Goal: Task Accomplishment & Management: Complete application form

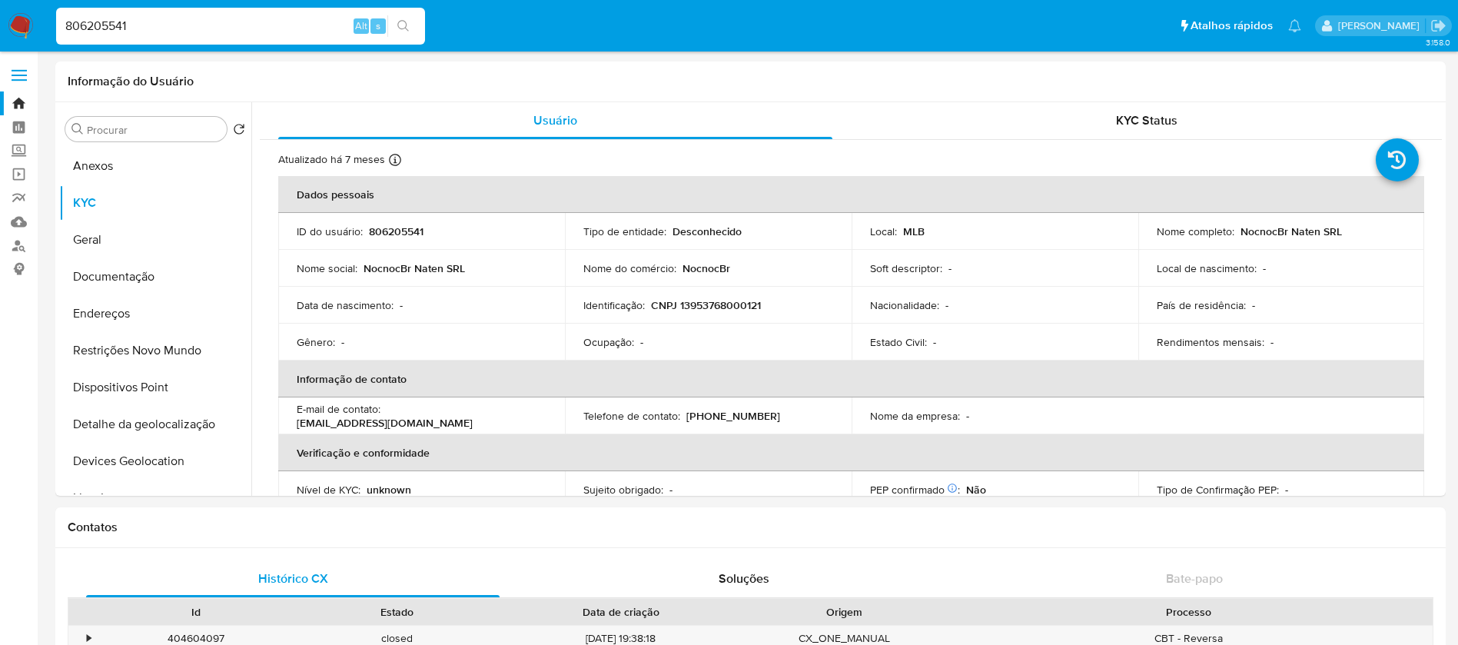
scroll to position [769, 0]
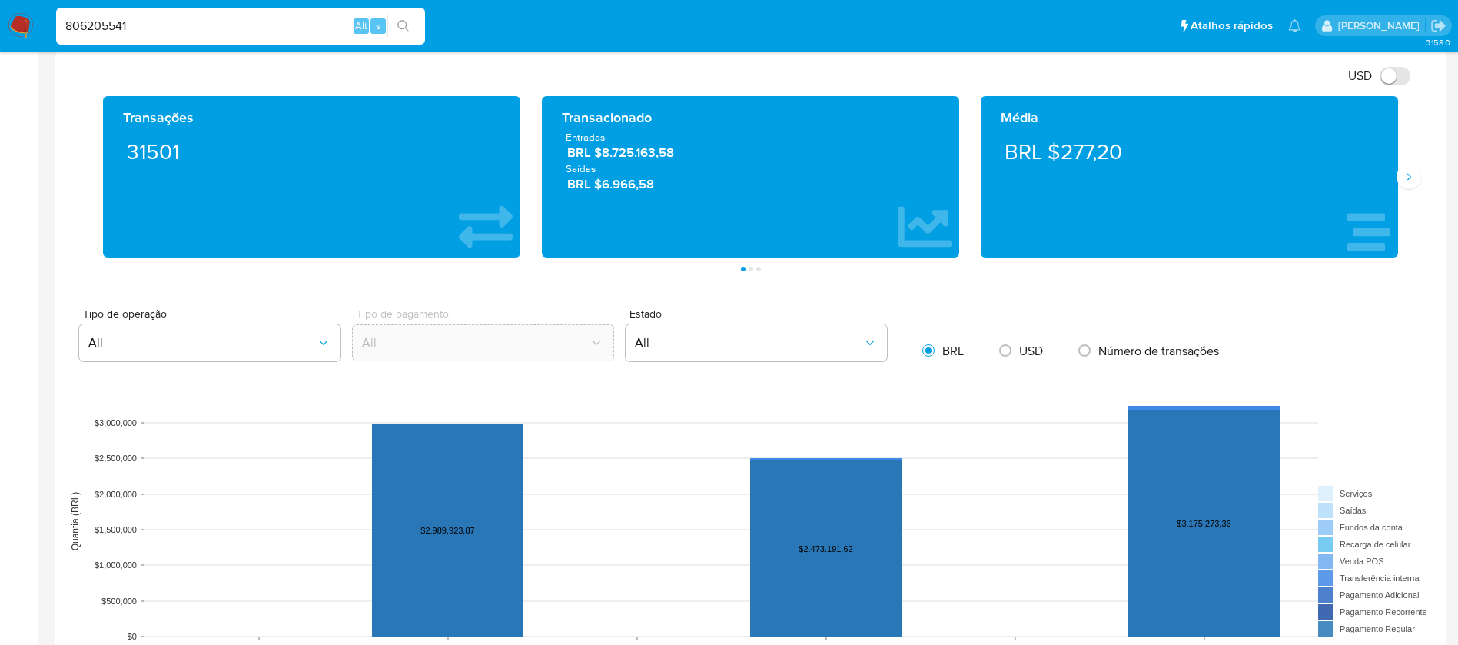
click at [154, 16] on input "806205541" at bounding box center [240, 26] width 369 height 20
click at [154, 17] on input "806205541" at bounding box center [240, 26] width 369 height 20
paste input "1003740139"
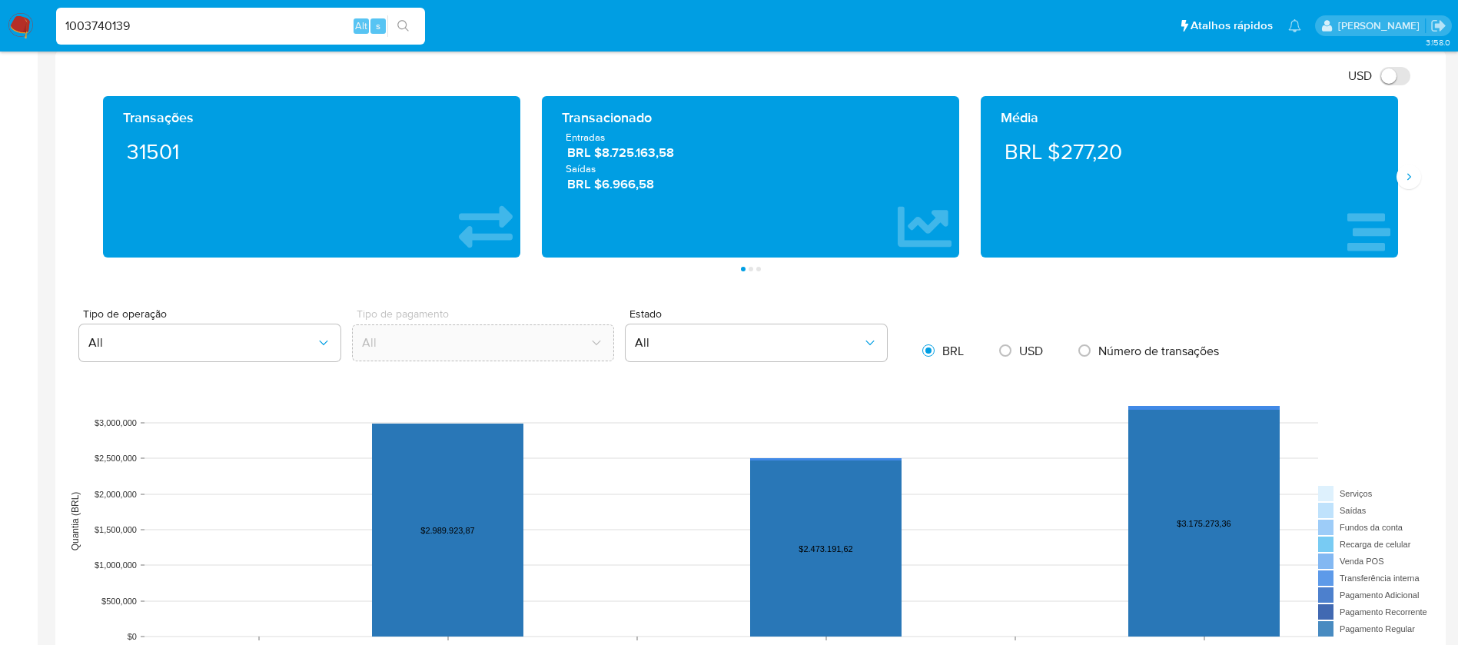
type input "1003740139"
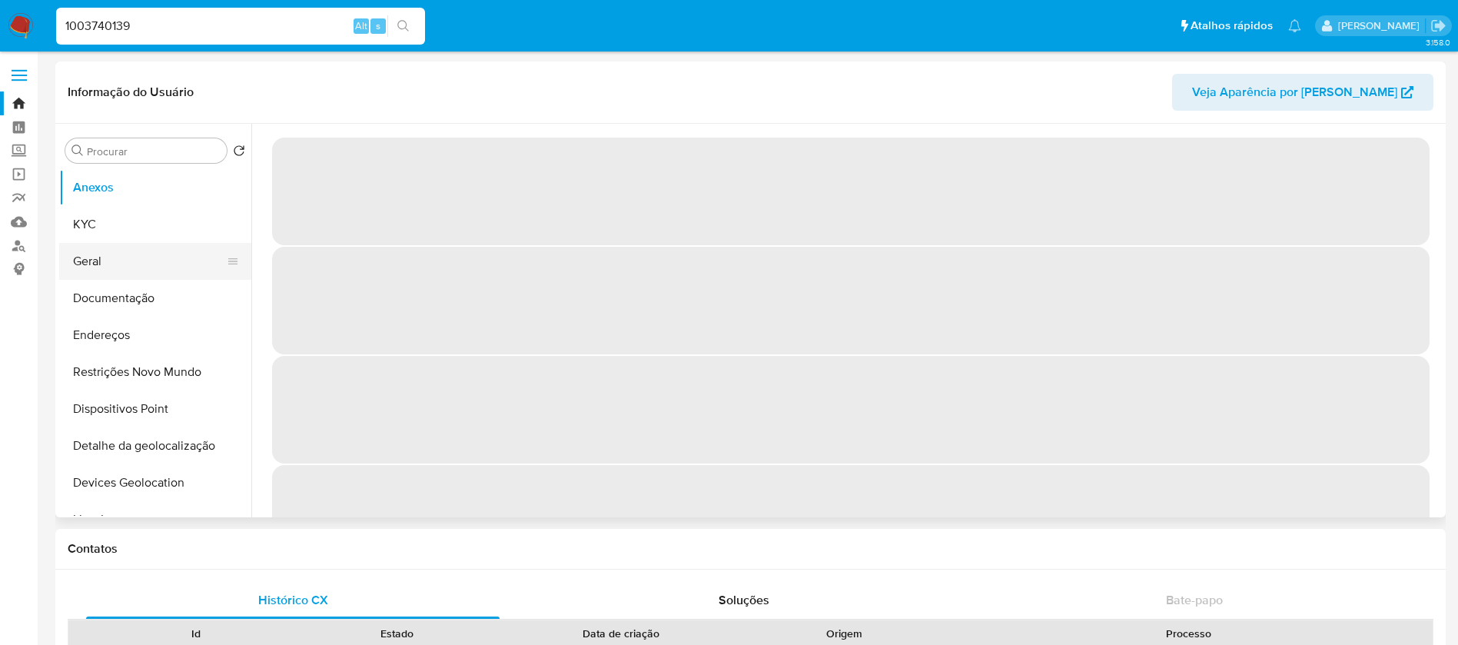
select select "10"
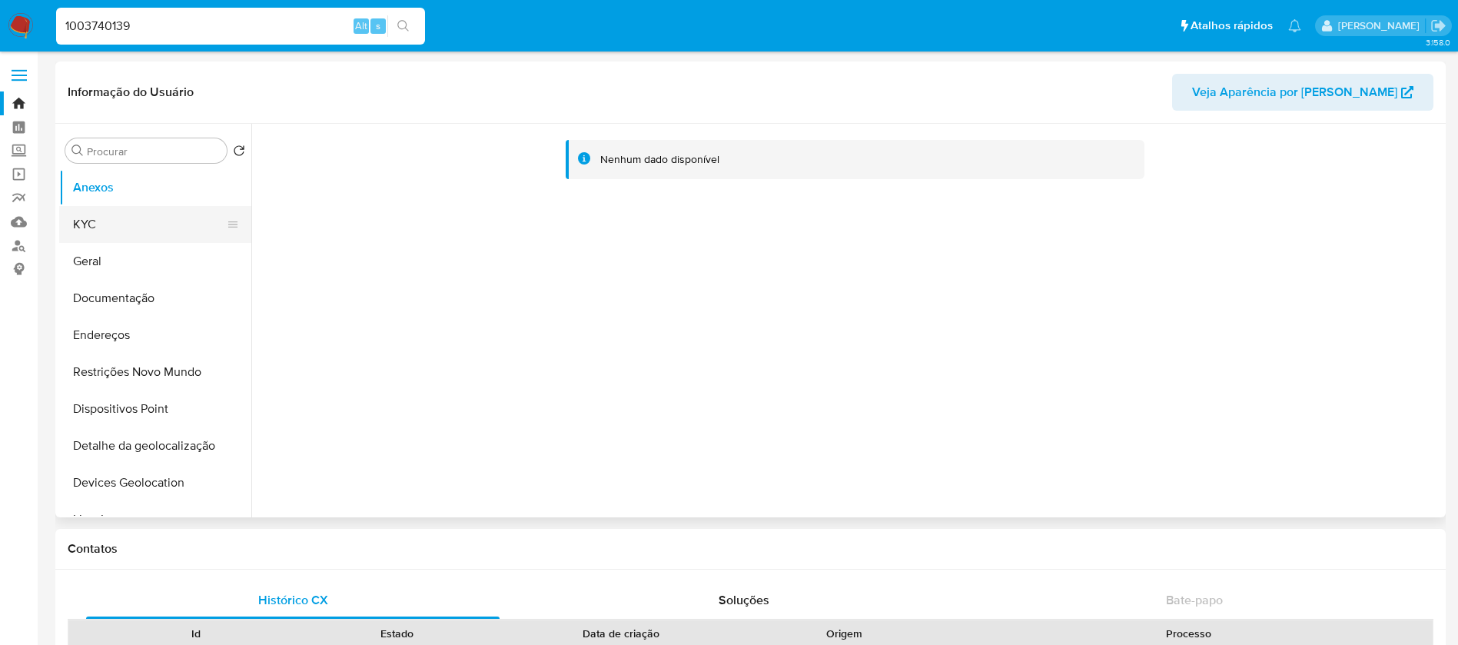
click at [99, 225] on button "KYC" at bounding box center [149, 224] width 180 height 37
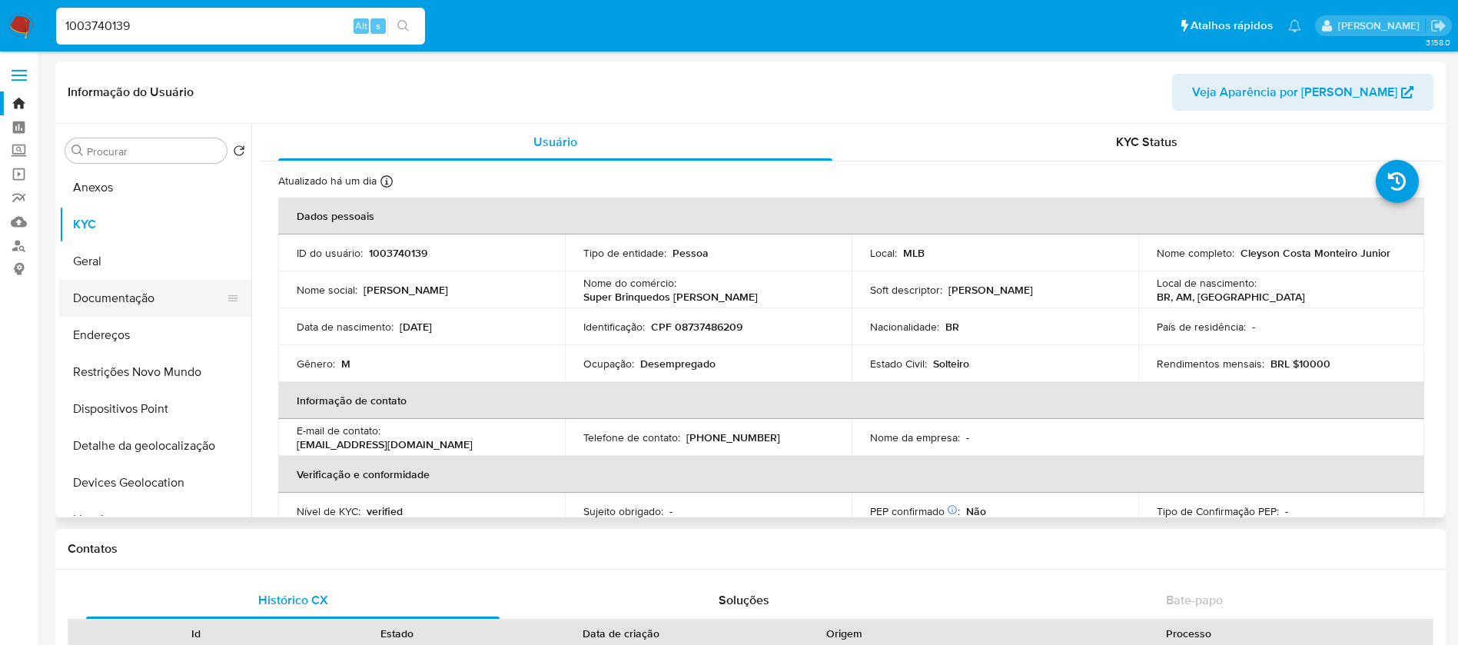
click at [101, 305] on button "Documentação" at bounding box center [149, 298] width 180 height 37
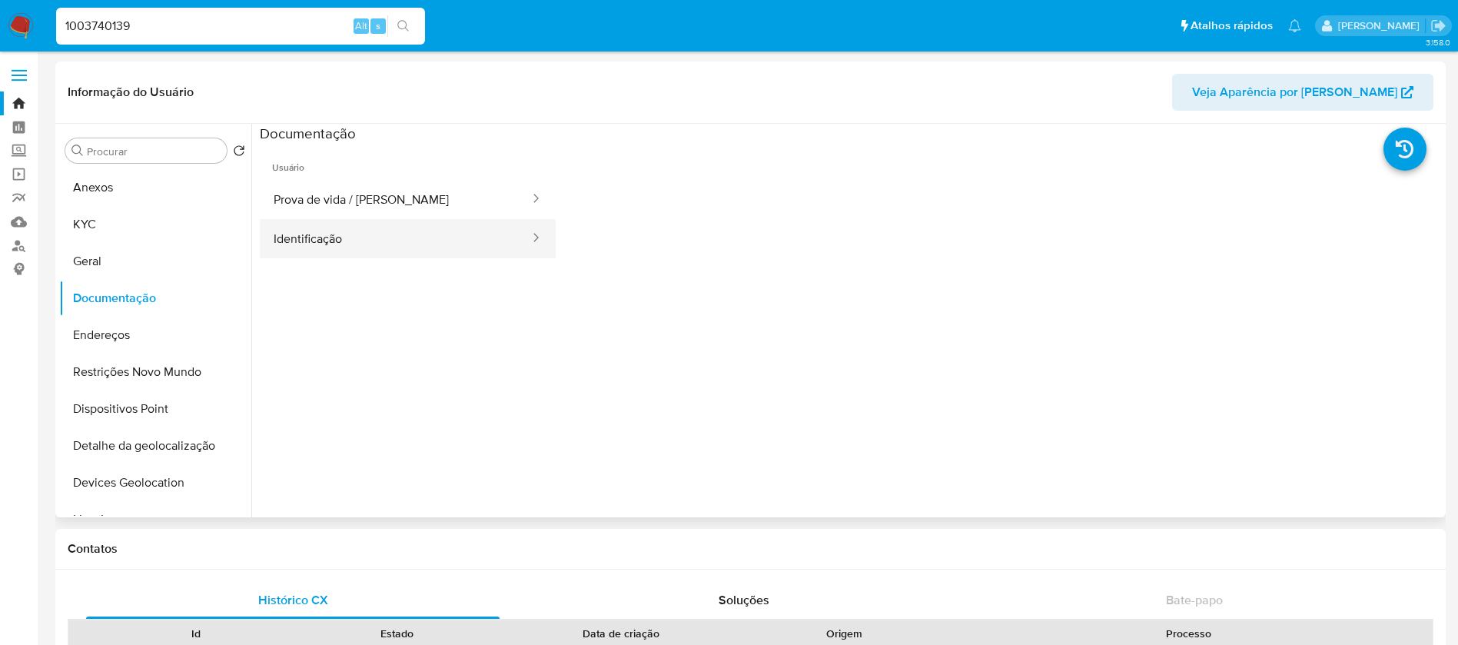
click at [352, 247] on button "Identificação" at bounding box center [395, 238] width 271 height 39
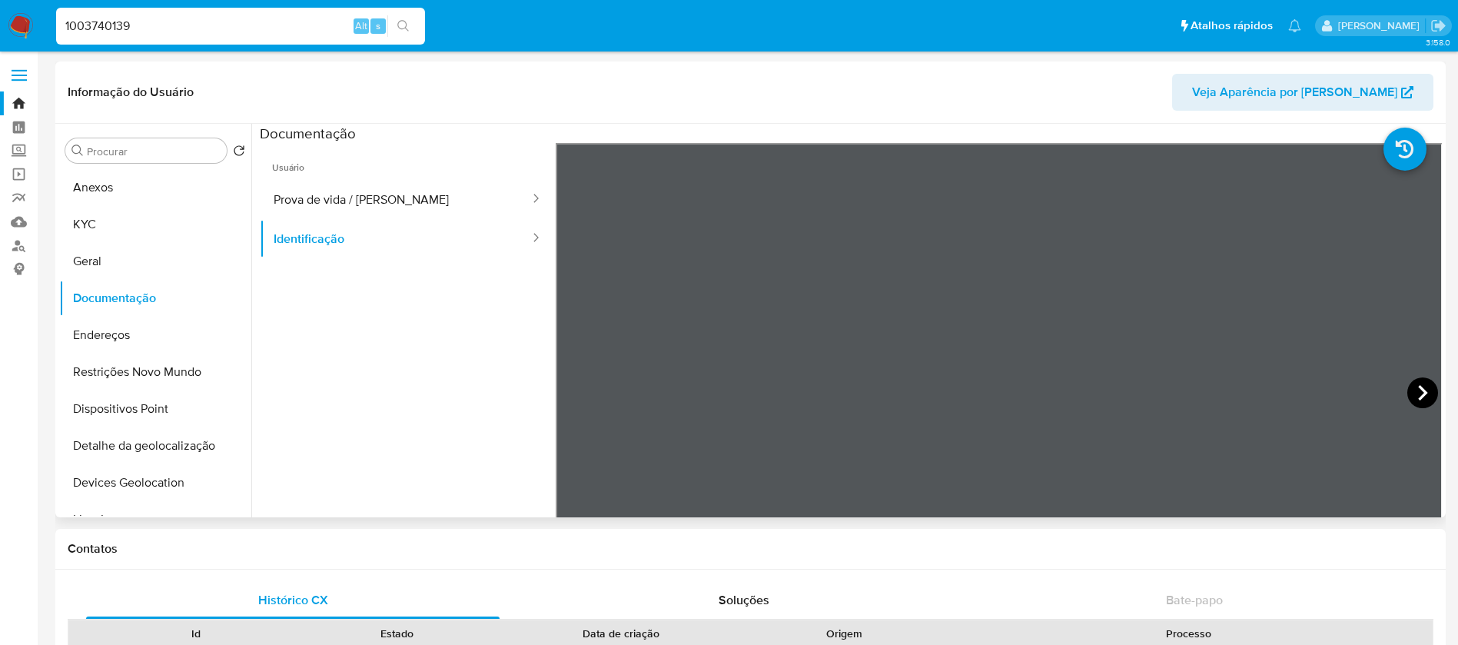
click at [1407, 384] on icon at bounding box center [1422, 392] width 31 height 31
click at [321, 211] on button "Prova de vida / [PERSON_NAME]" at bounding box center [395, 199] width 271 height 39
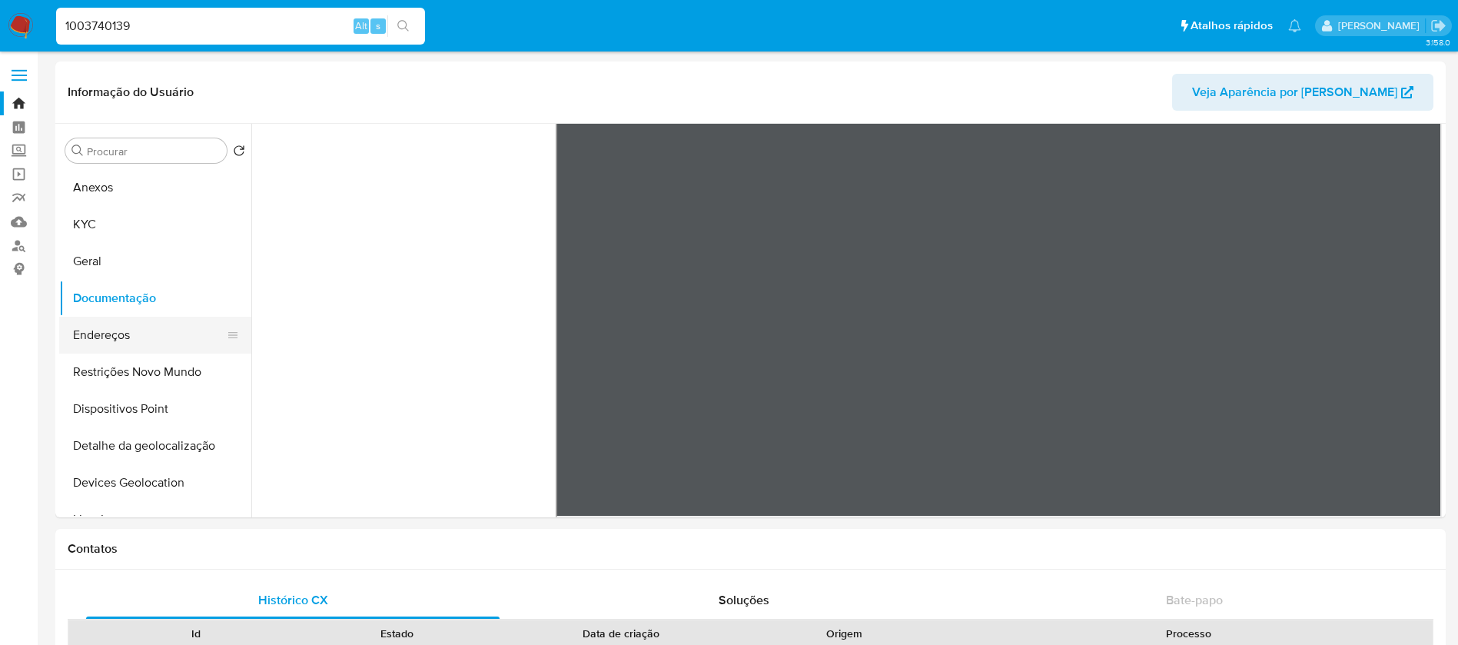
click at [100, 342] on button "Endereços" at bounding box center [149, 335] width 180 height 37
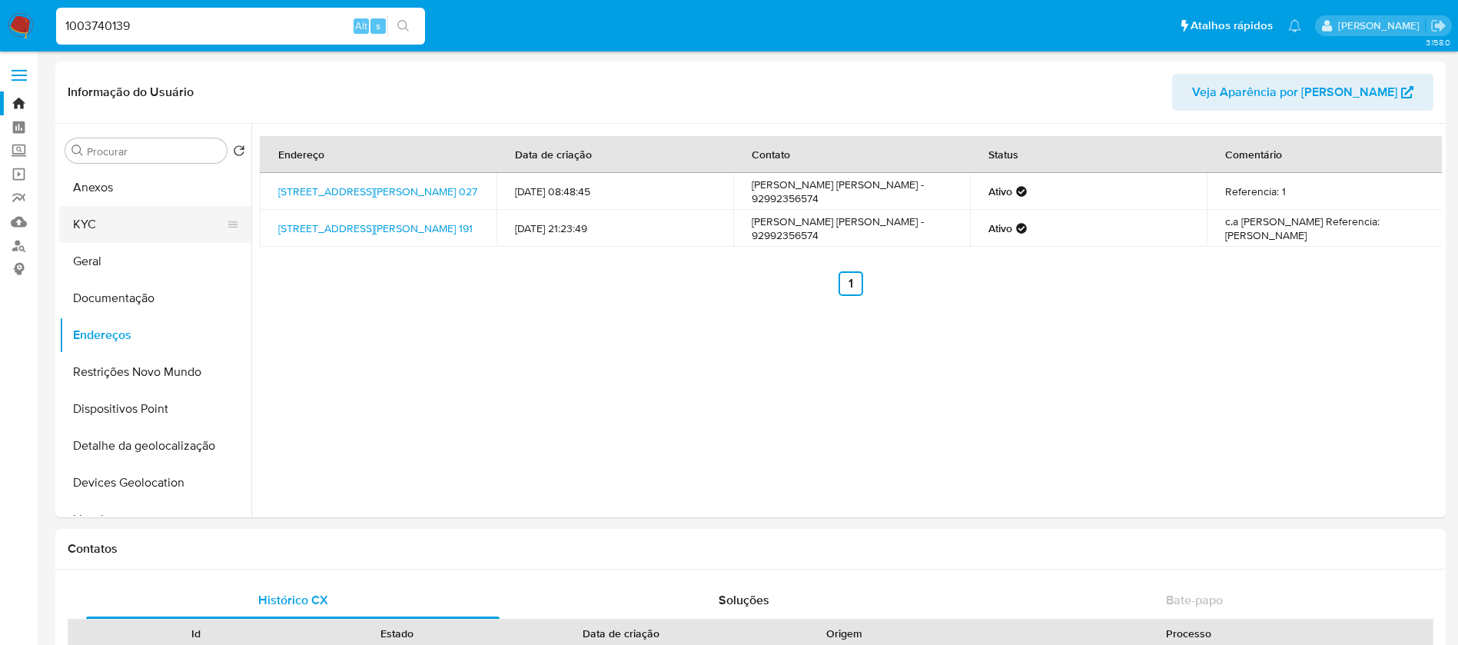
click at [105, 231] on button "KYC" at bounding box center [149, 224] width 180 height 37
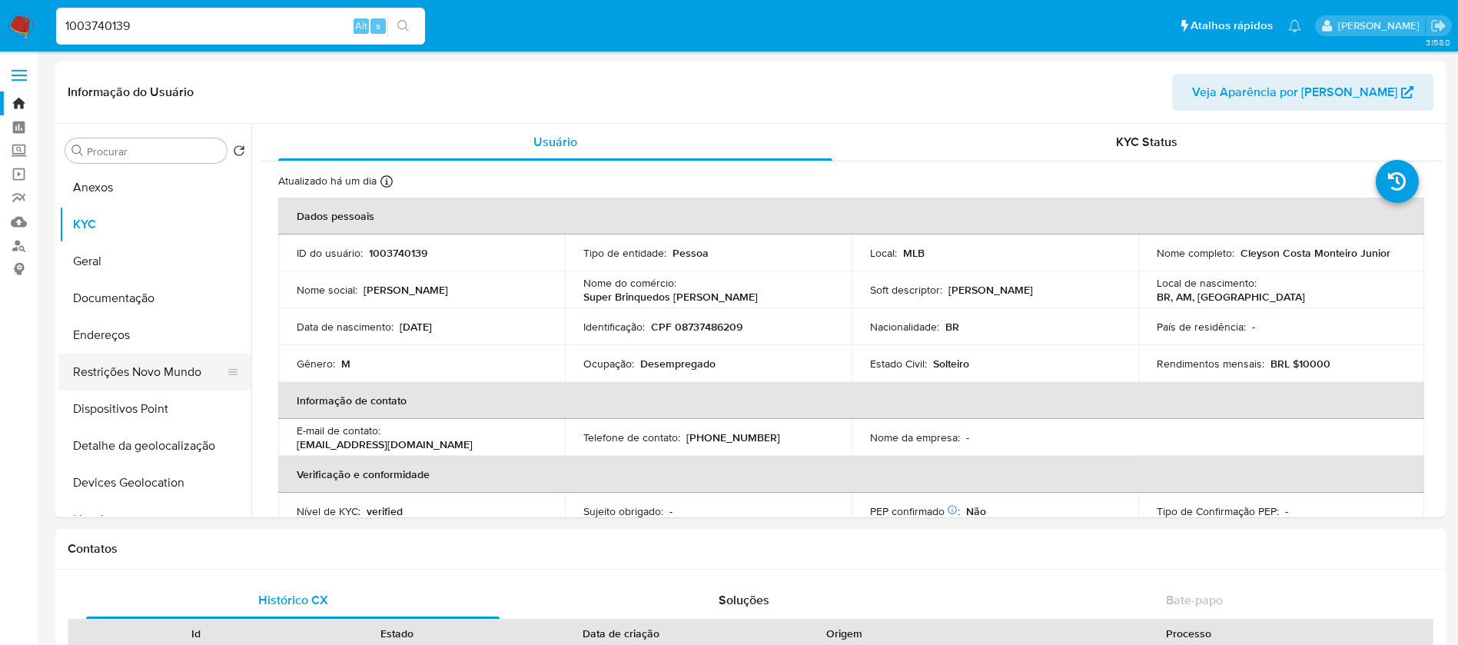
click at [104, 377] on button "Restrições Novo Mundo" at bounding box center [149, 372] width 180 height 37
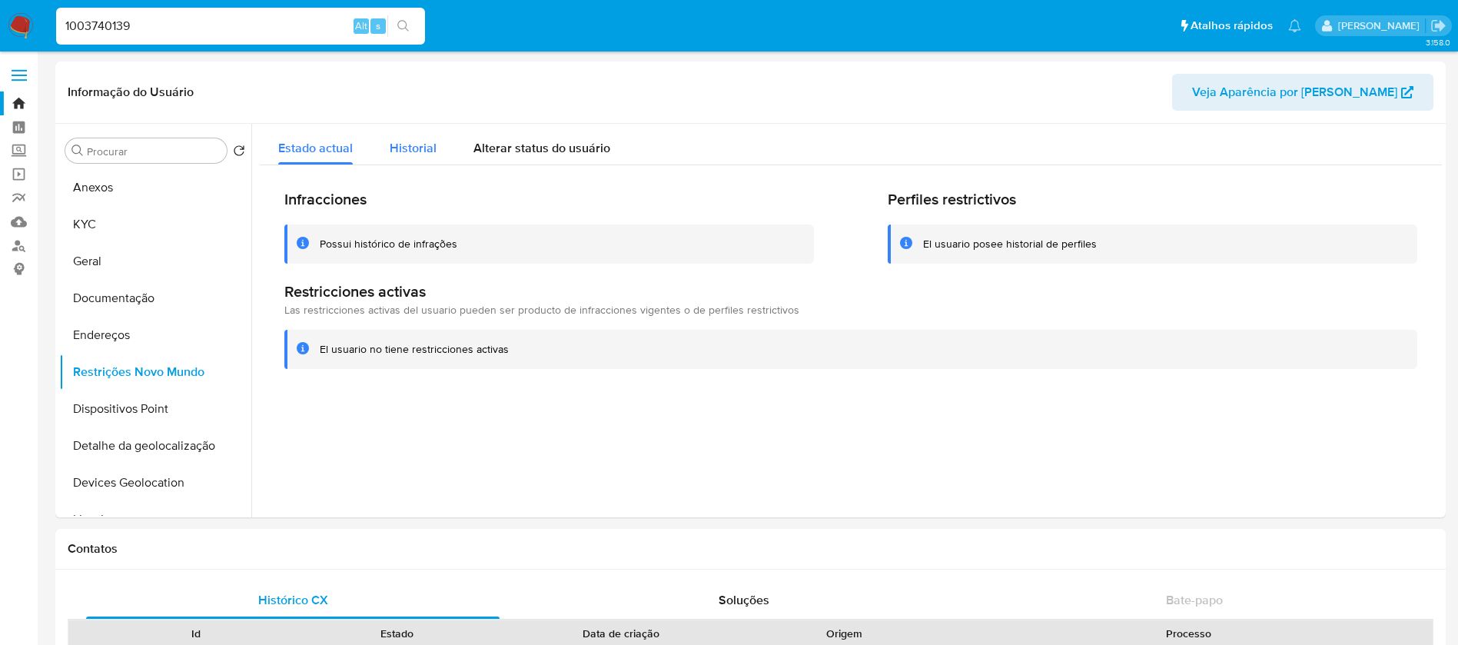
click at [418, 139] on span "Historial" at bounding box center [413, 148] width 47 height 18
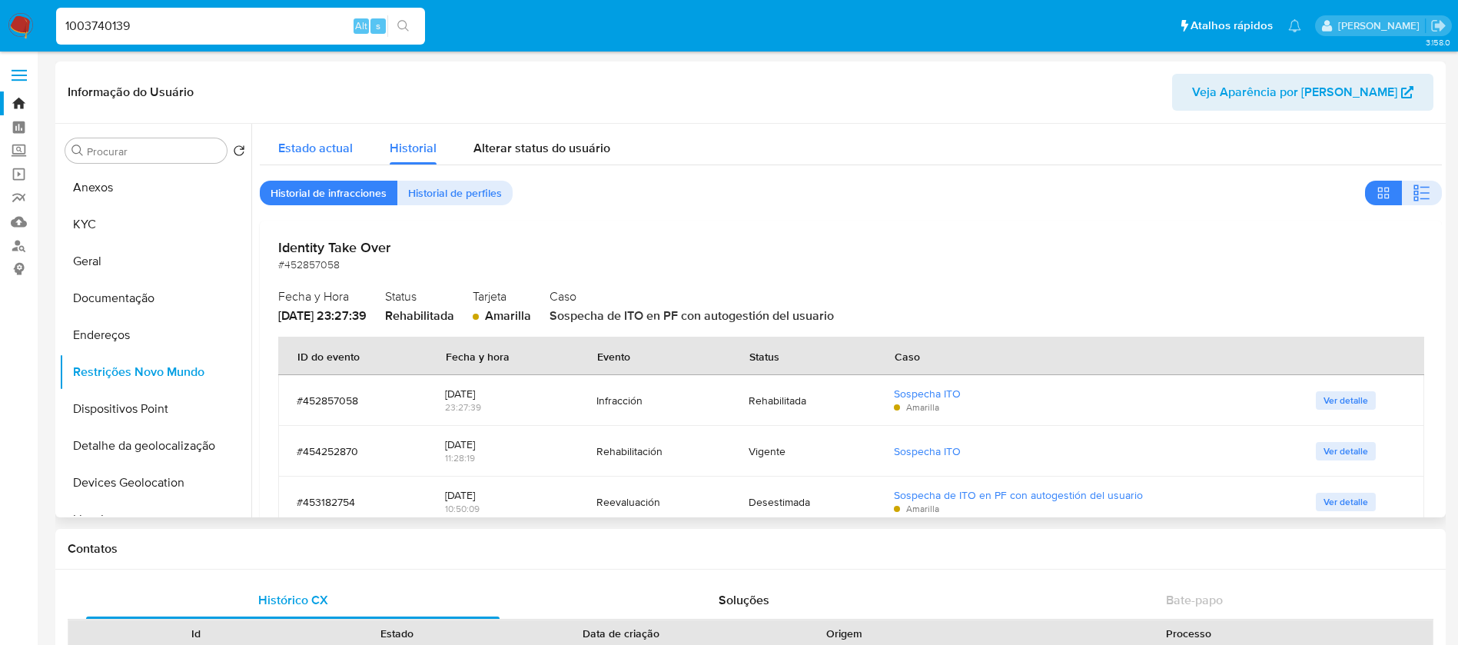
click at [320, 148] on span "Estado actual" at bounding box center [315, 148] width 75 height 18
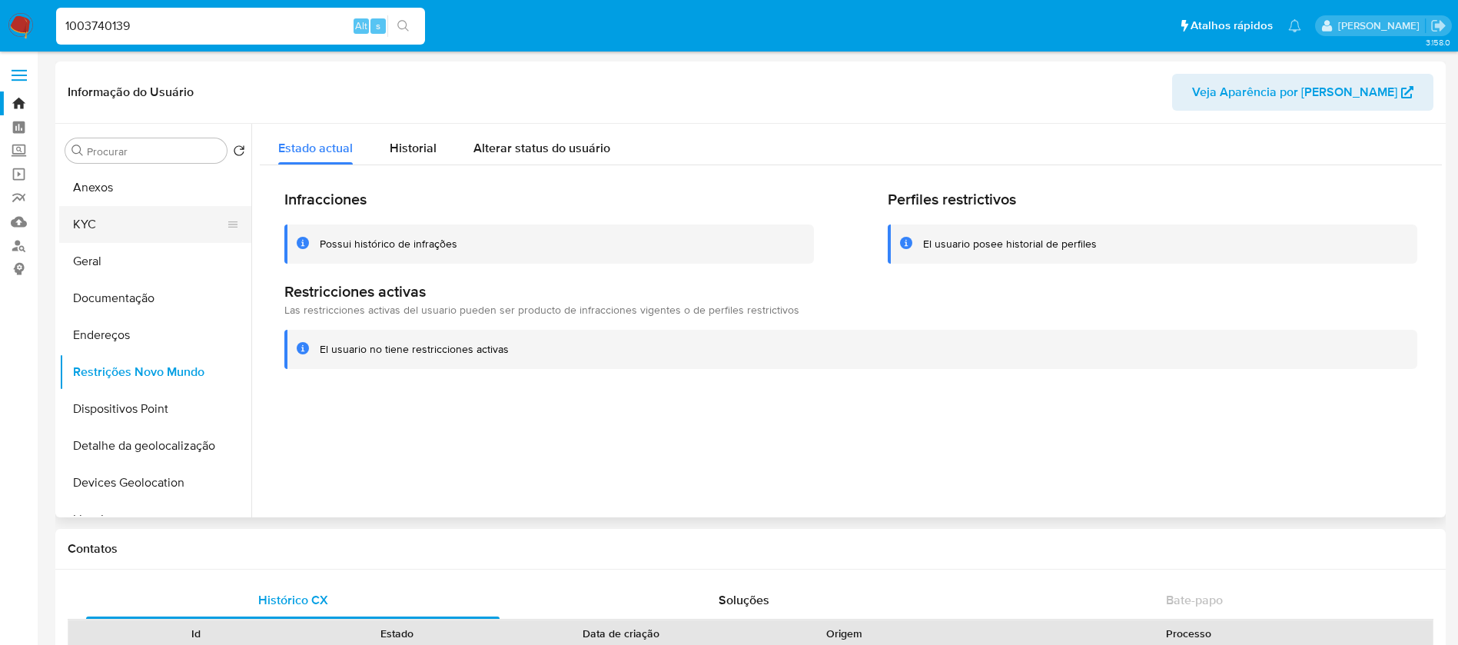
click at [101, 235] on button "KYC" at bounding box center [149, 224] width 180 height 37
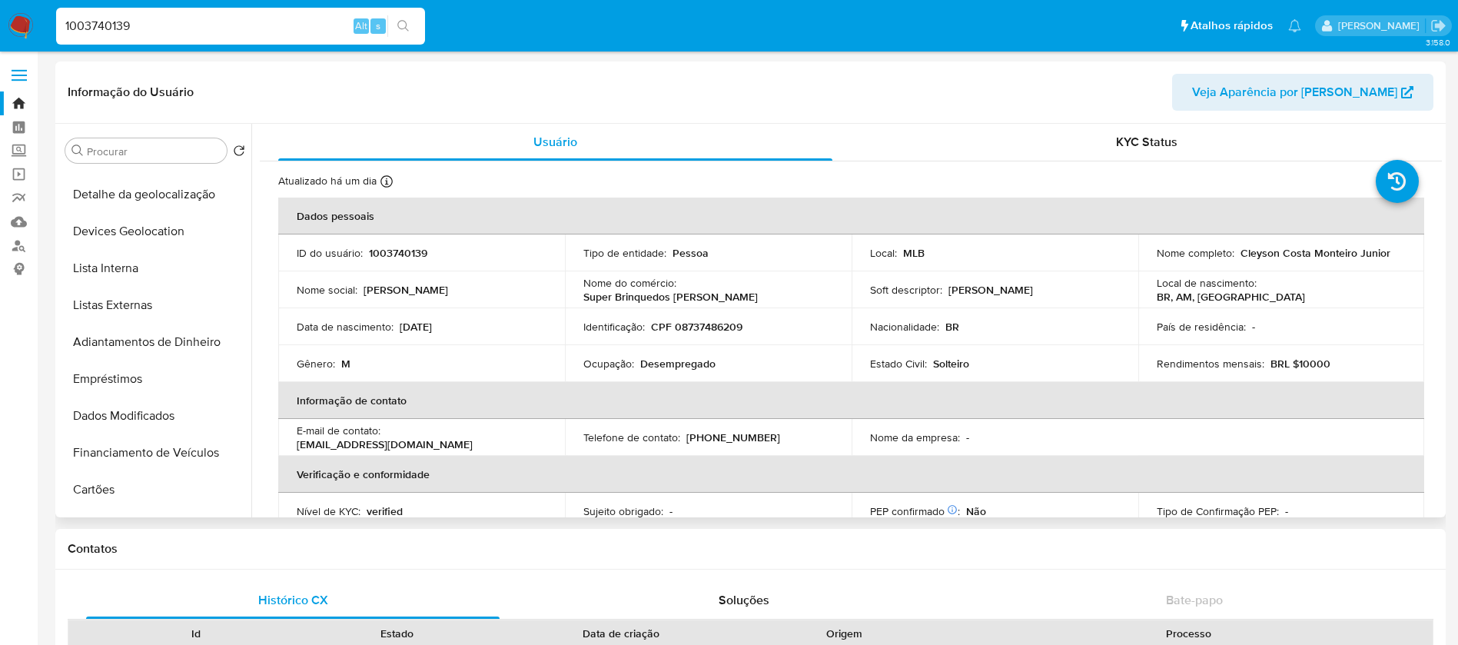
scroll to position [307, 0]
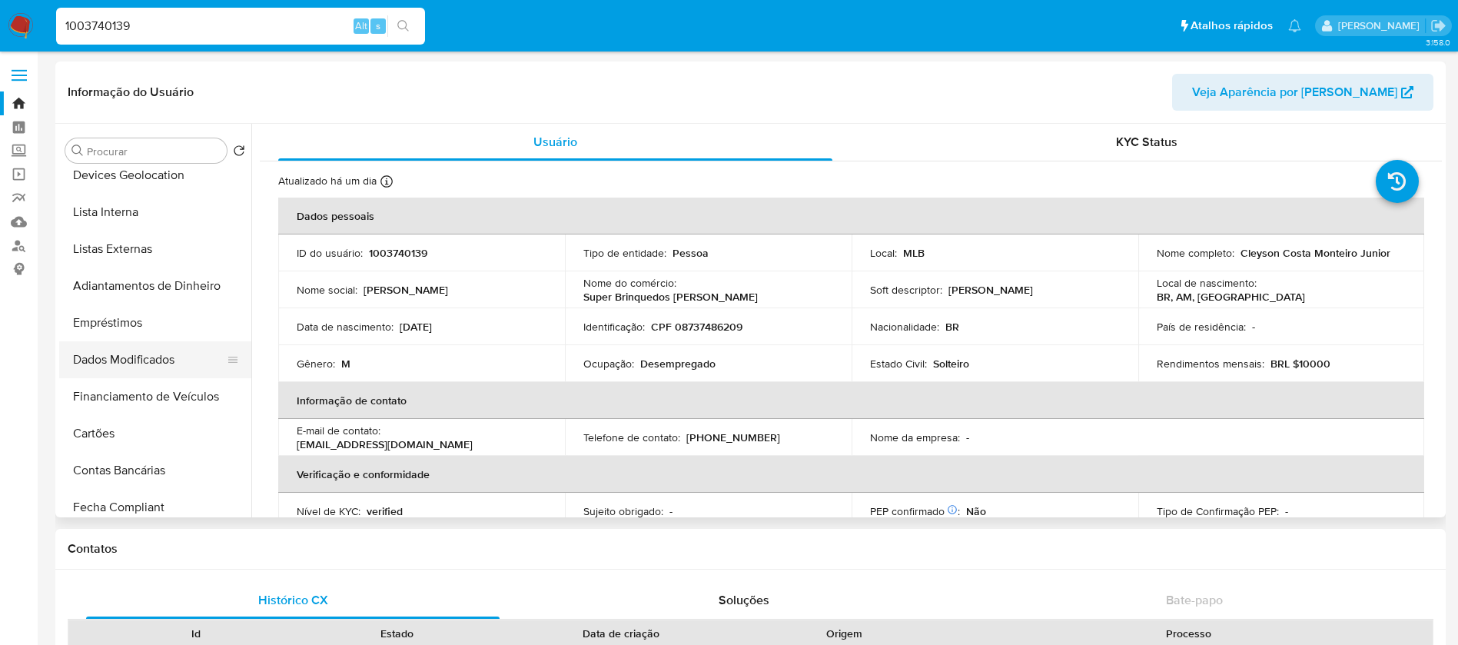
click at [111, 360] on button "Dados Modificados" at bounding box center [149, 359] width 180 height 37
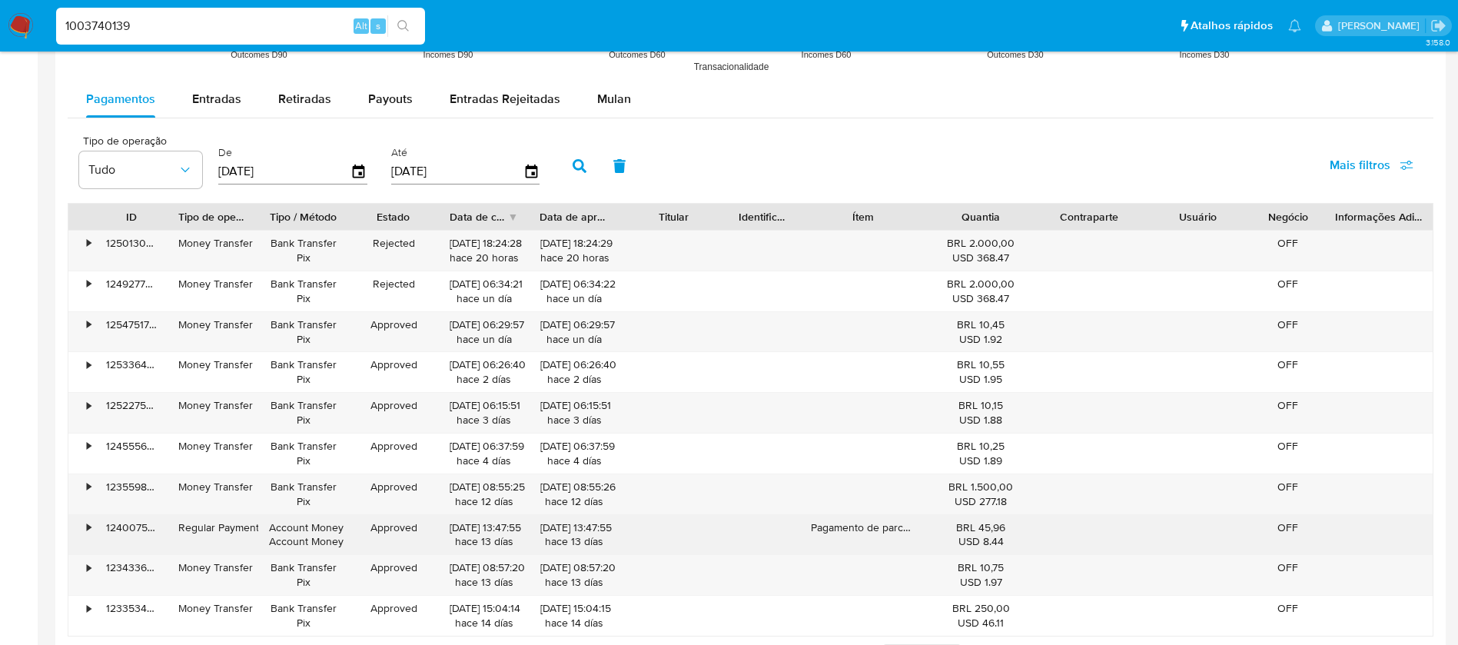
scroll to position [1384, 0]
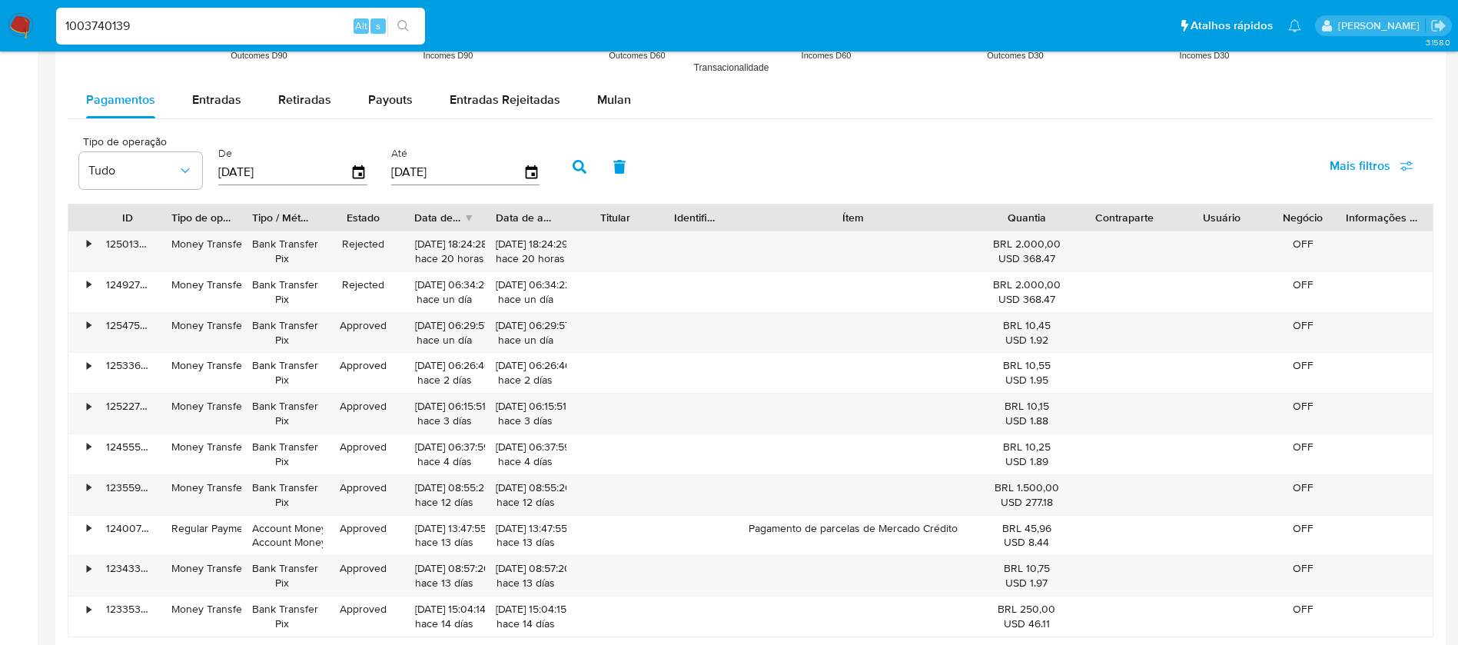
drag, startPoint x: 927, startPoint y: 220, endPoint x: 1050, endPoint y: 217, distance: 123.0
click at [1050, 217] on div "ID Tipo de operação Tipo / Método Estado Data de criação Data de aprovação Titu…" at bounding box center [750, 217] width 1364 height 26
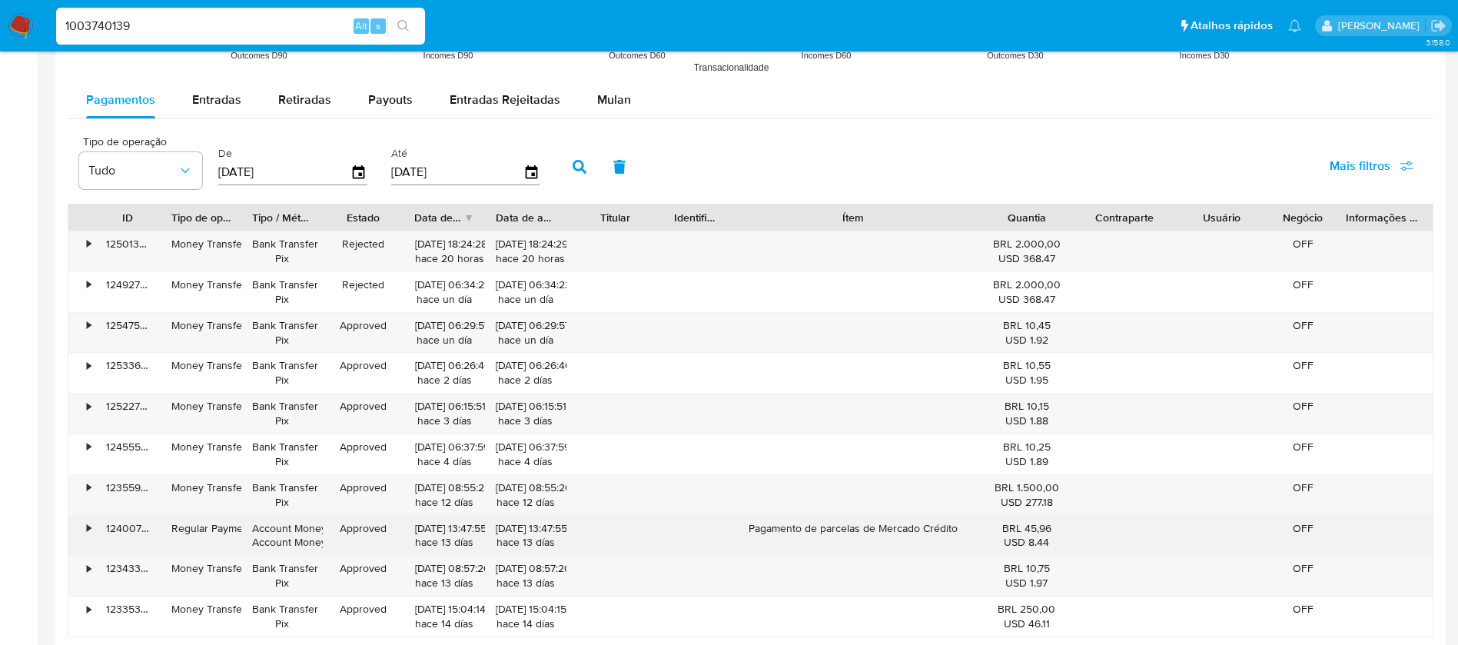
drag, startPoint x: 749, startPoint y: 527, endPoint x: 958, endPoint y: 529, distance: 209.8
click at [958, 529] on div "Pagamento de parcelas de Mercado Crédito" at bounding box center [854, 536] width 250 height 40
click at [90, 528] on div "•" at bounding box center [89, 528] width 4 height 15
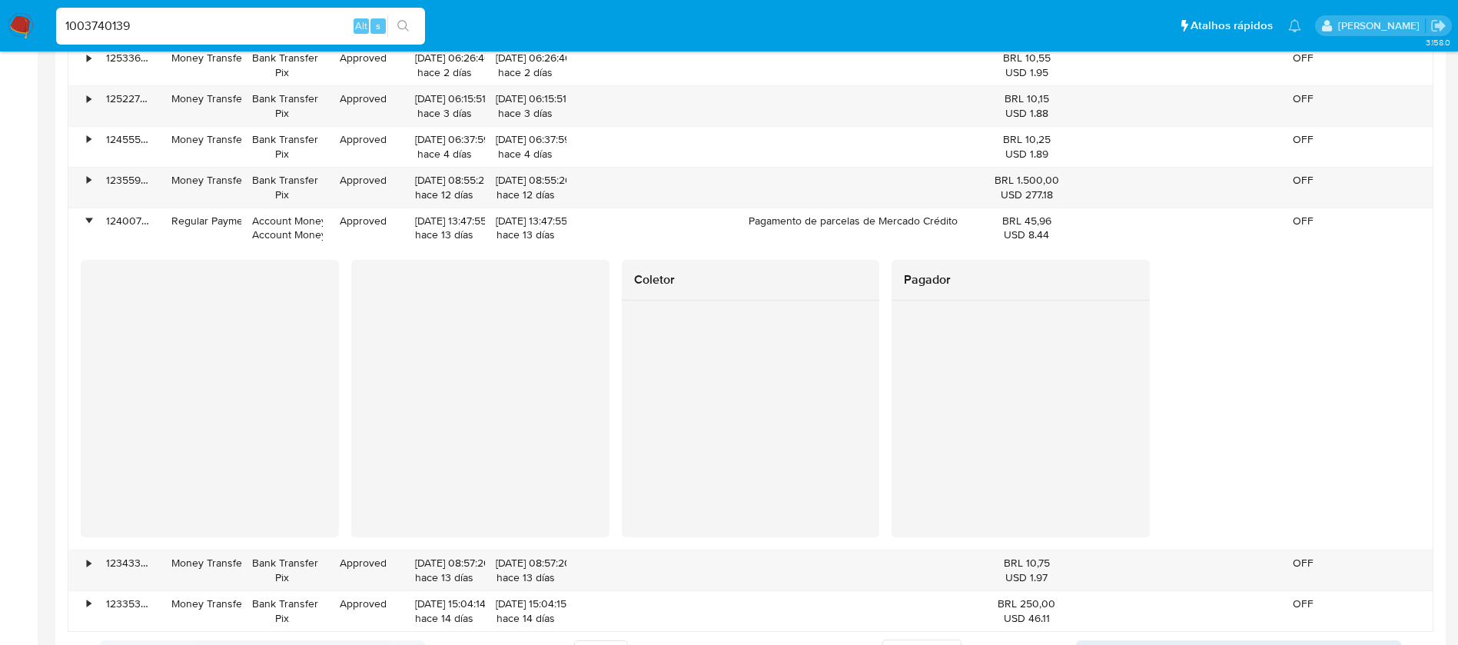
scroll to position [1845, 0]
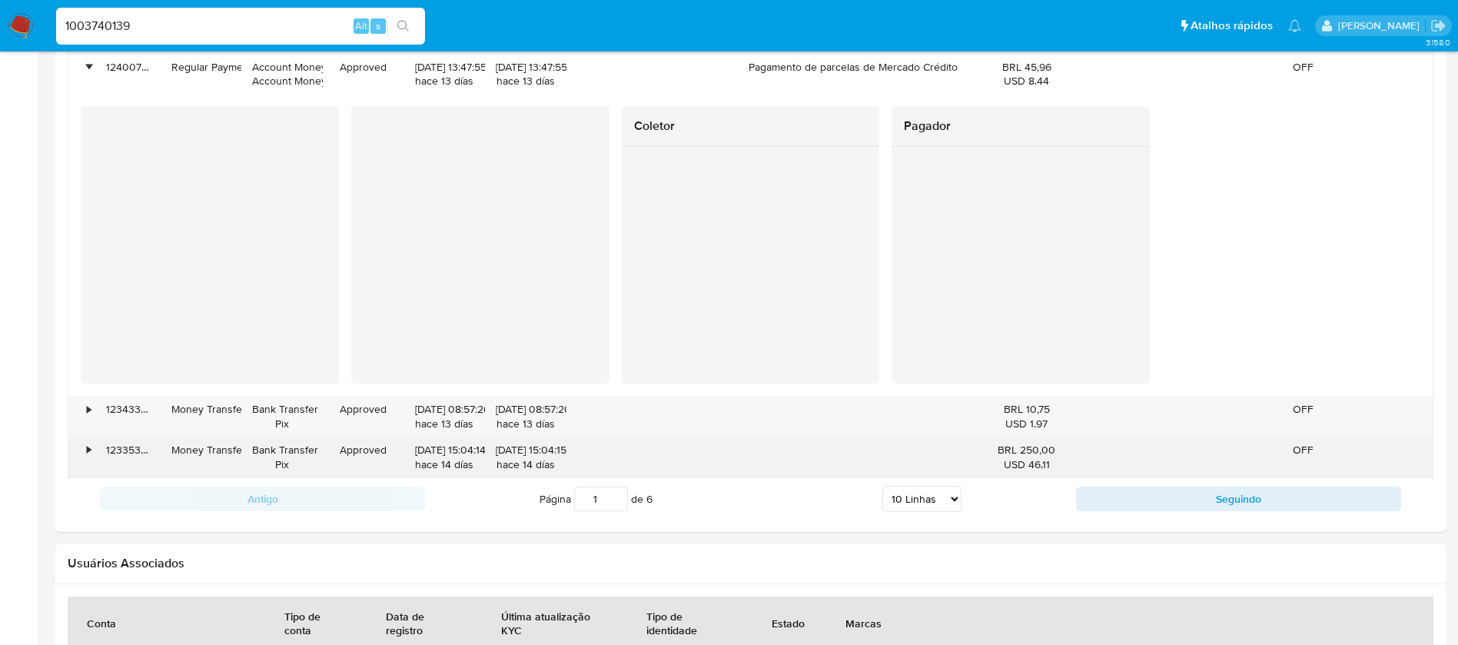
click at [91, 450] on div "•" at bounding box center [89, 450] width 4 height 15
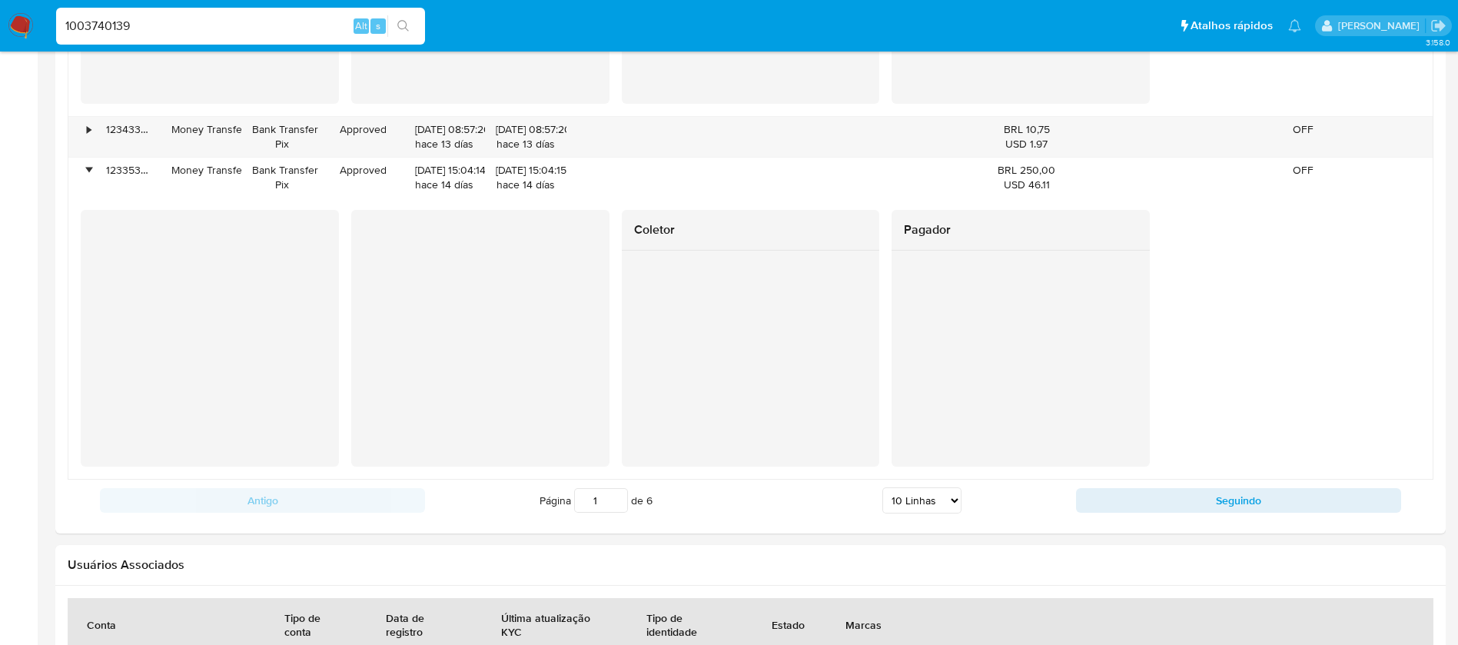
scroll to position [2152, 0]
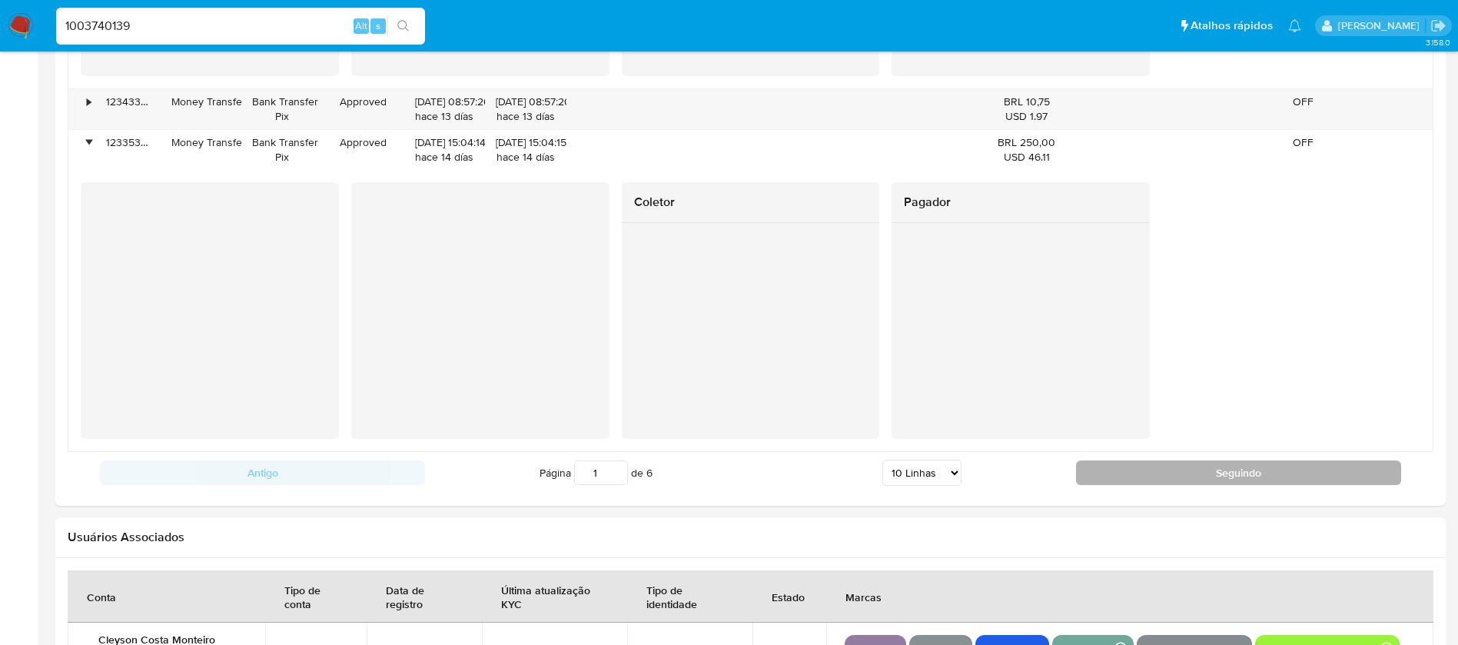
click at [1183, 477] on button "Seguindo" at bounding box center [1238, 472] width 325 height 25
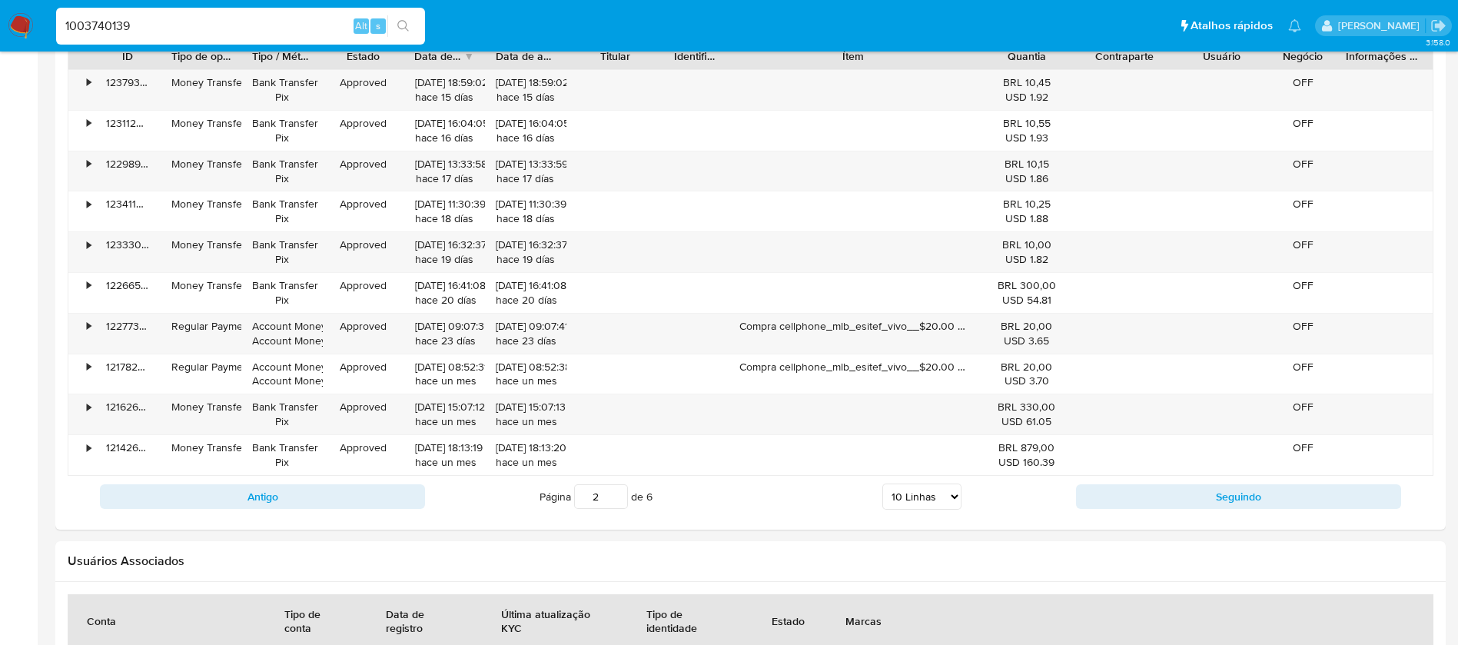
scroll to position [1603, 0]
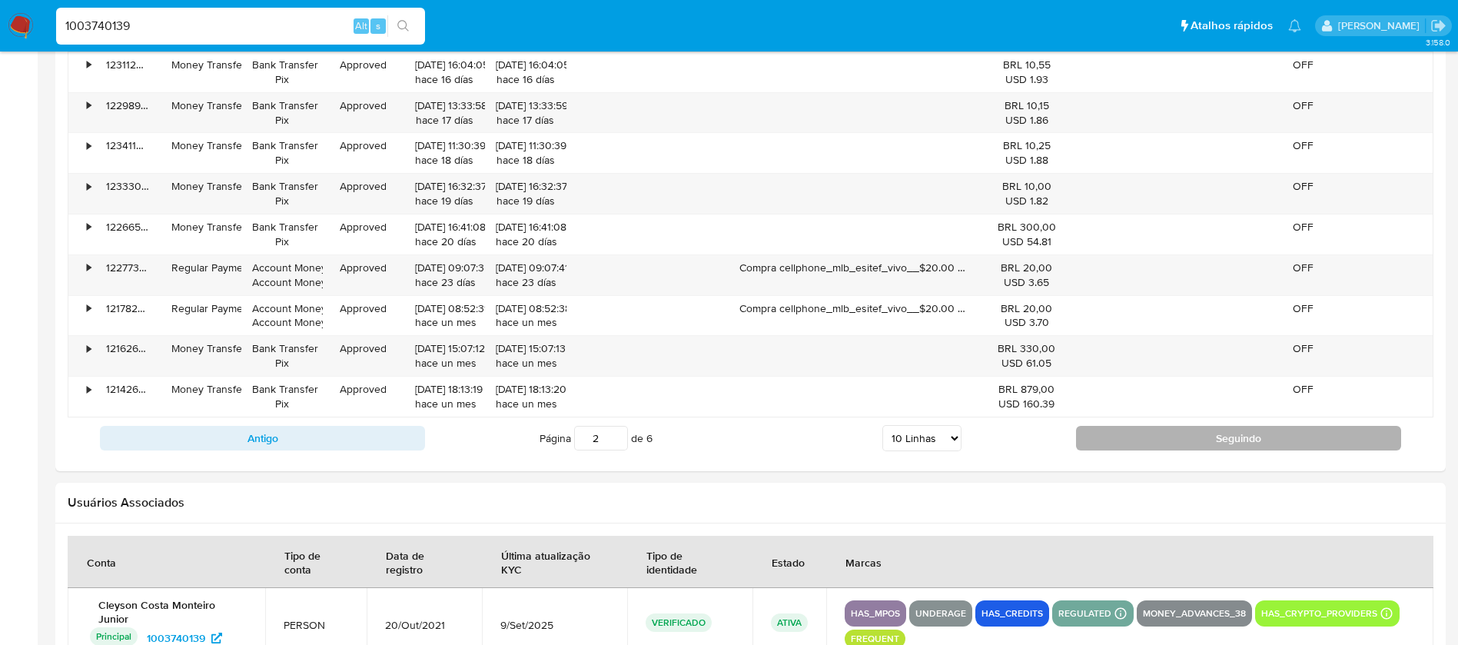
click at [1171, 437] on button "Seguindo" at bounding box center [1238, 438] width 325 height 25
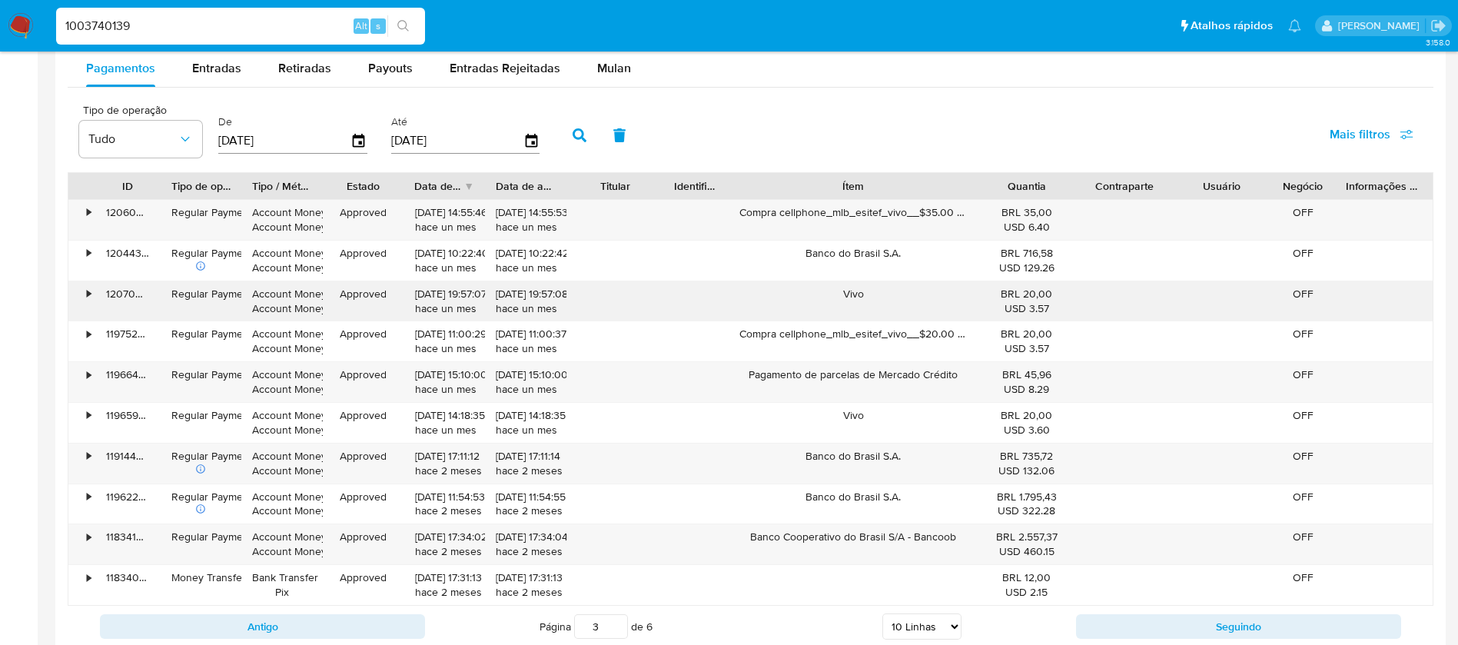
scroll to position [1450, 0]
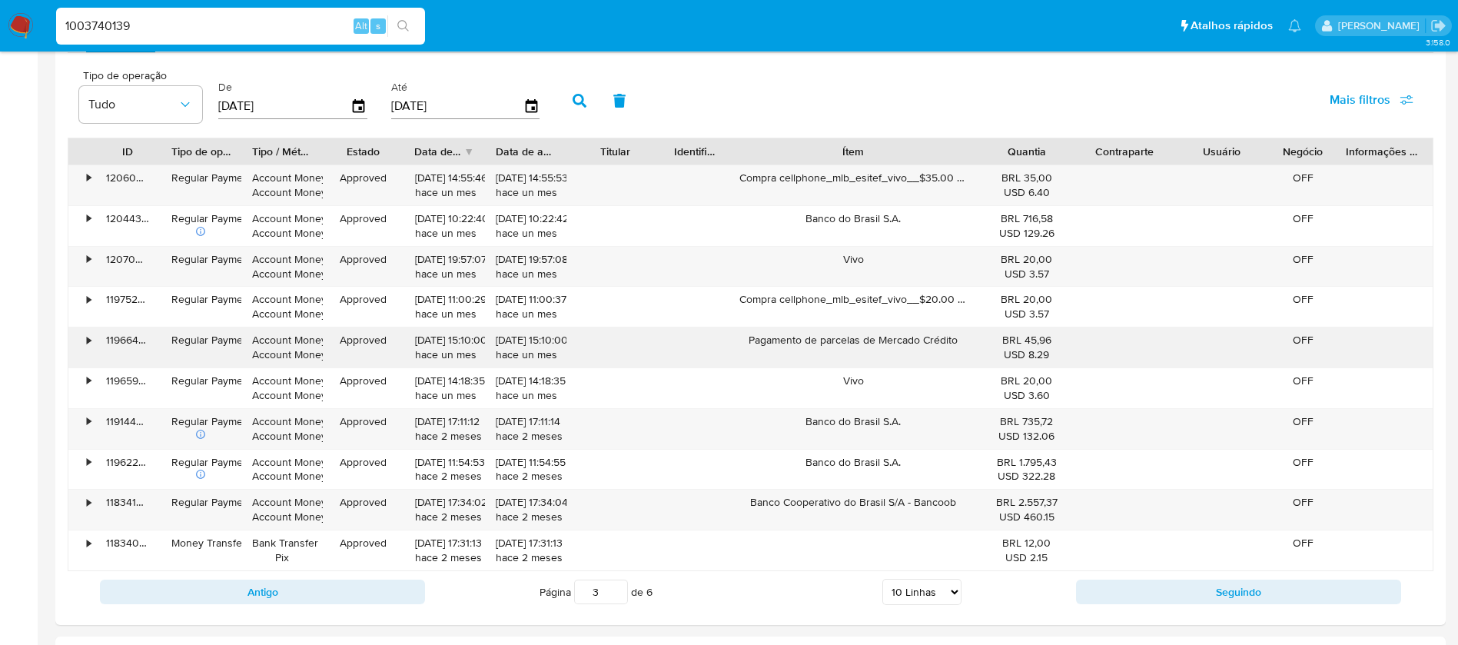
click at [81, 343] on div "•" at bounding box center [81, 347] width 27 height 40
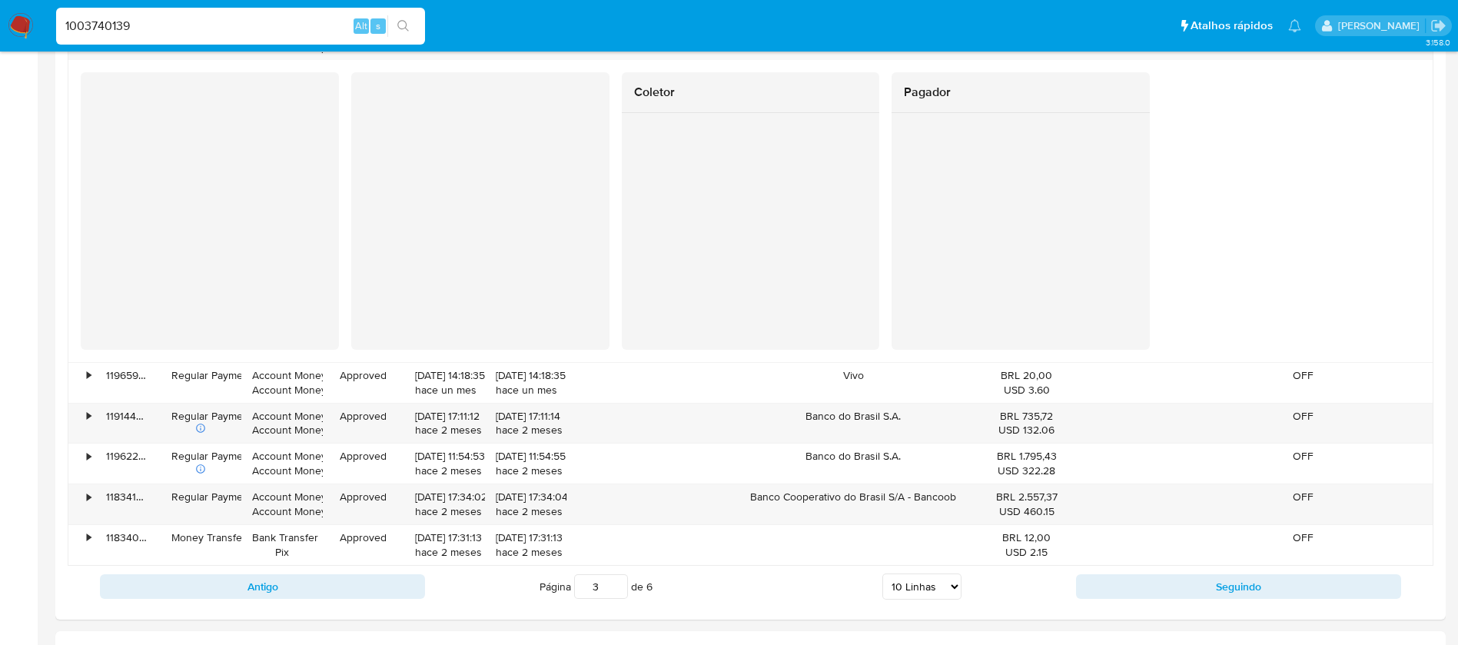
scroll to position [1911, 0]
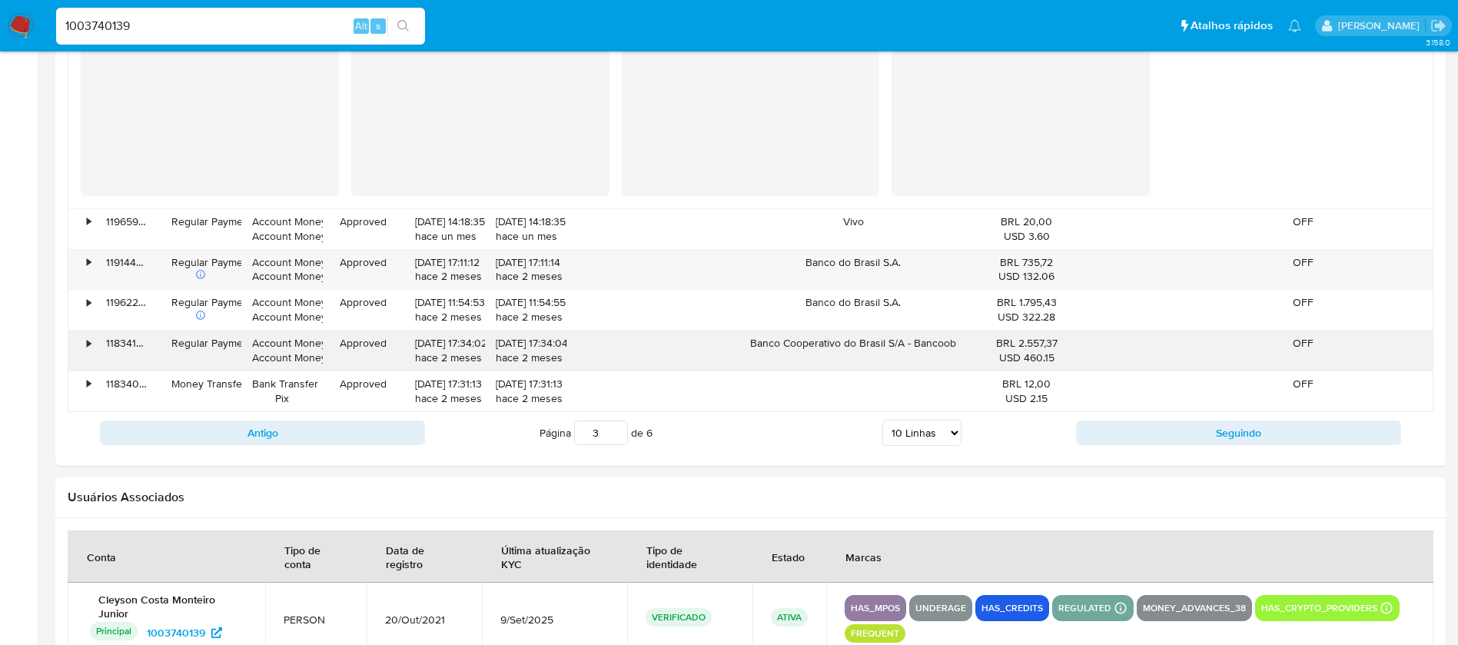
click at [91, 345] on div "•" at bounding box center [89, 343] width 4 height 15
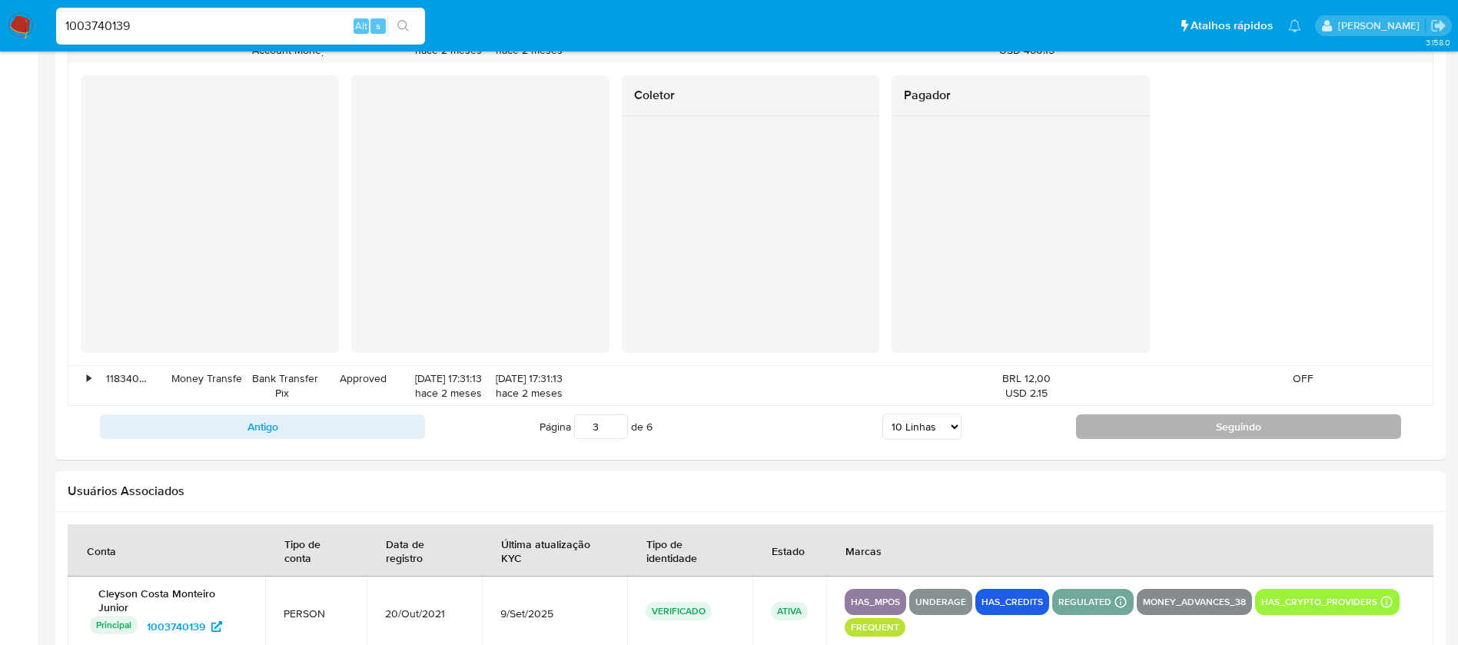
click at [1144, 421] on button "Seguindo" at bounding box center [1238, 426] width 325 height 25
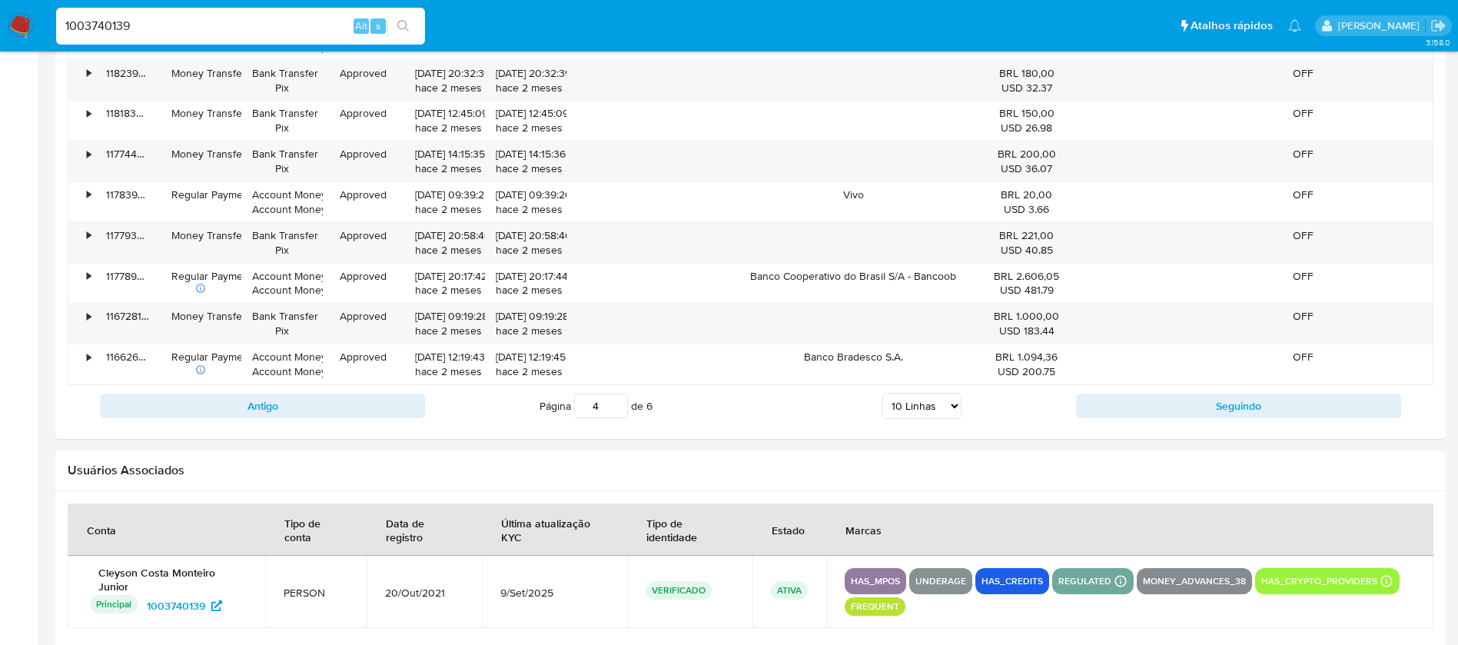
scroll to position [1450, 0]
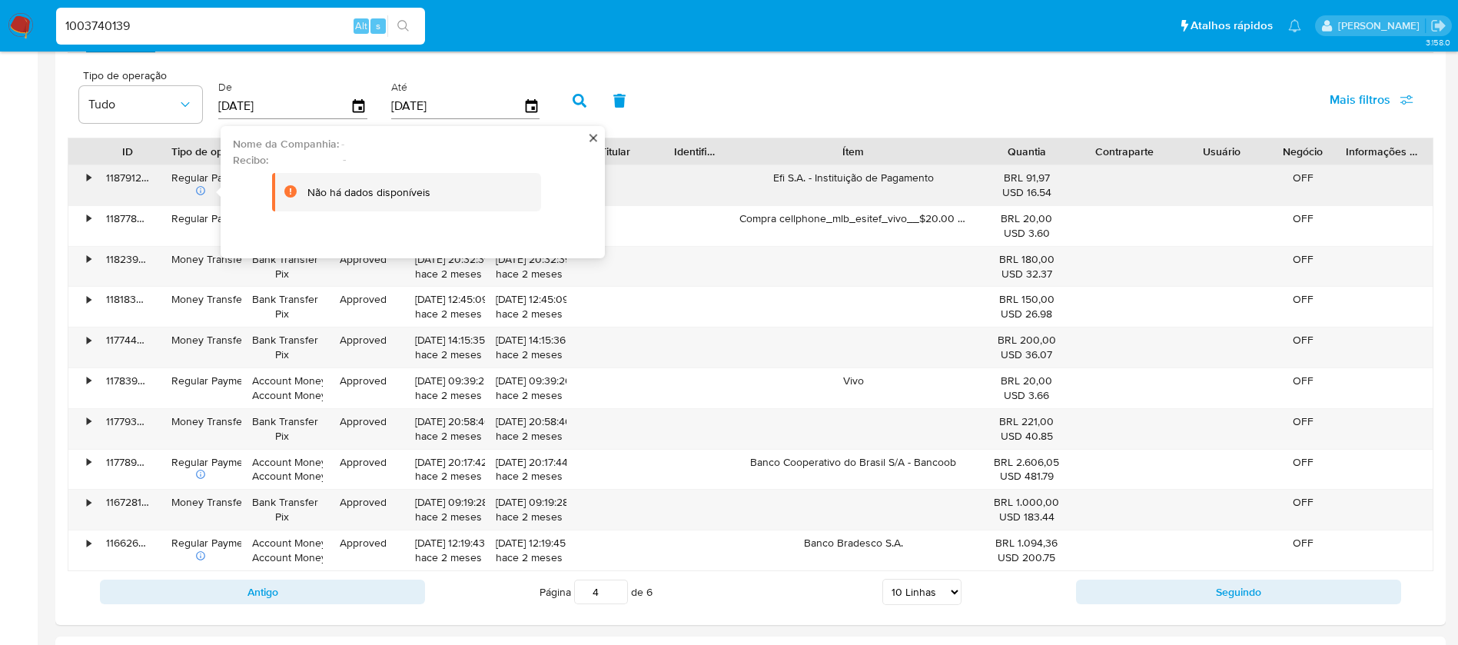
click at [83, 180] on div "•" at bounding box center [81, 185] width 27 height 40
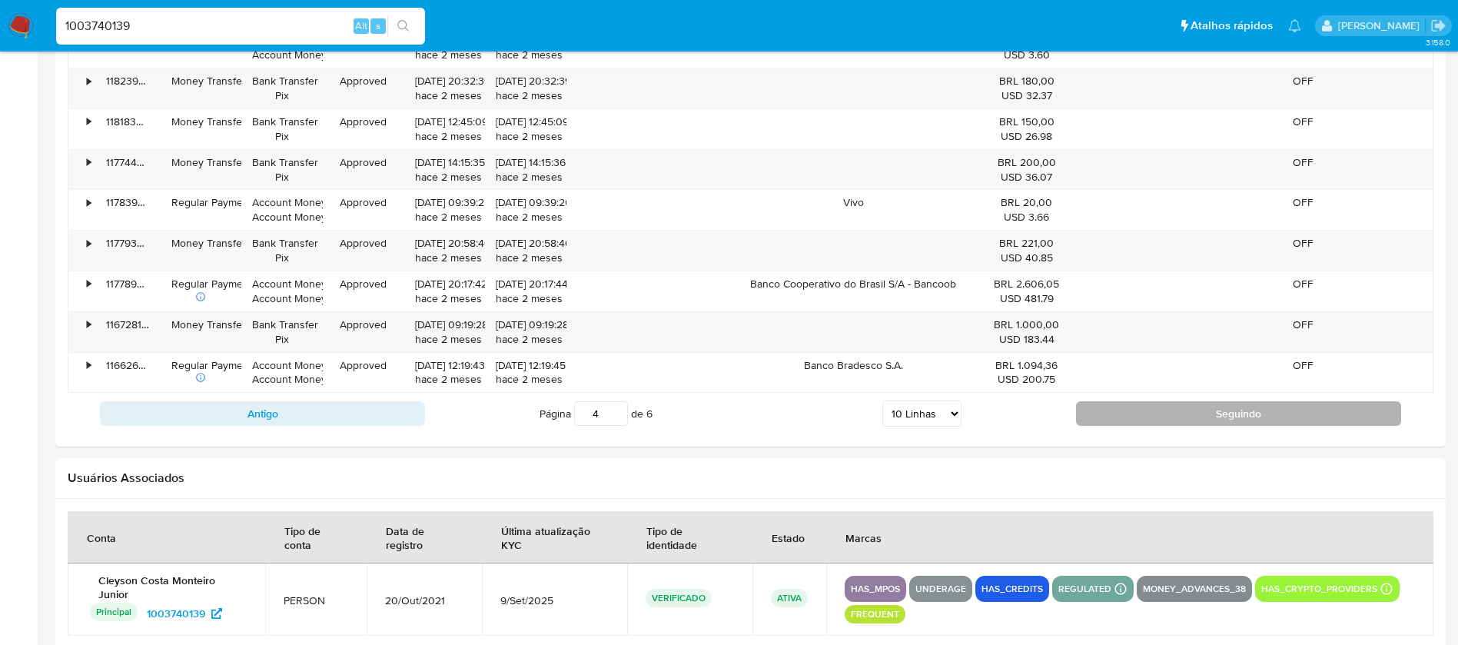
click at [1124, 411] on button "Seguindo" at bounding box center [1238, 413] width 325 height 25
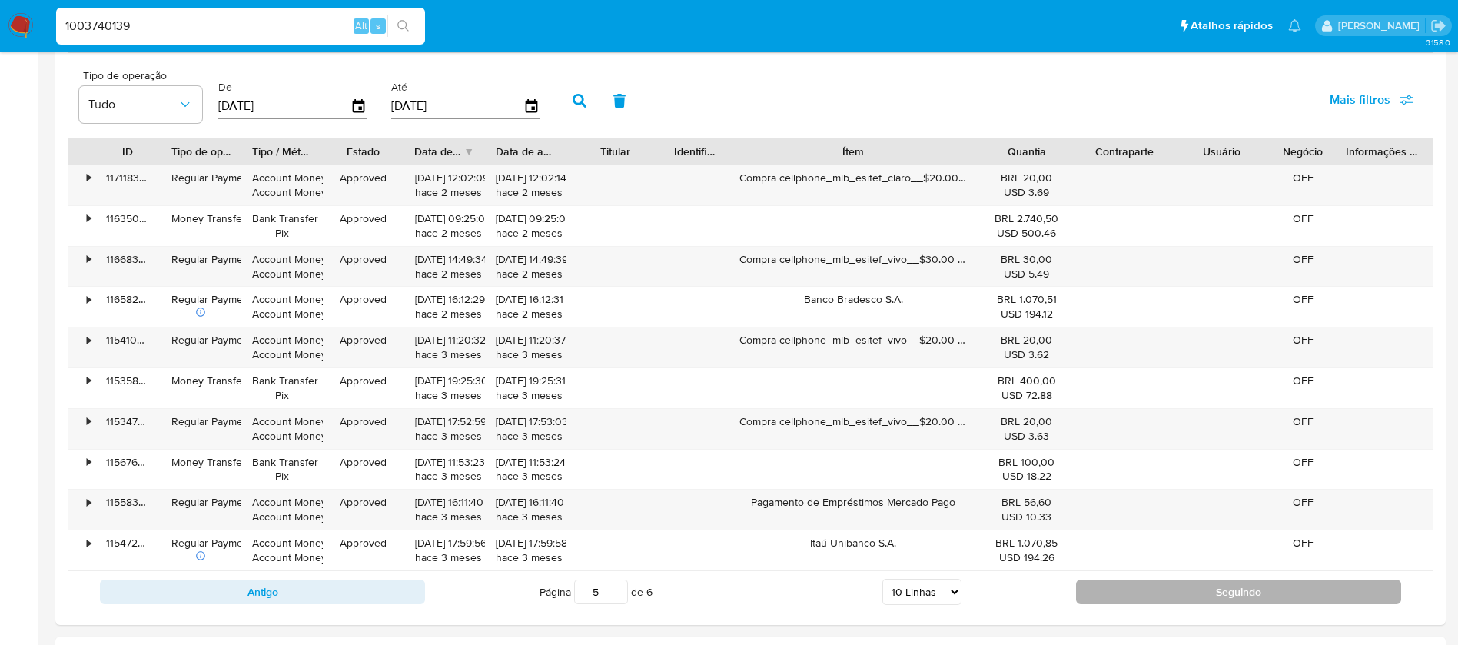
click at [1115, 583] on button "Seguindo" at bounding box center [1238, 592] width 325 height 25
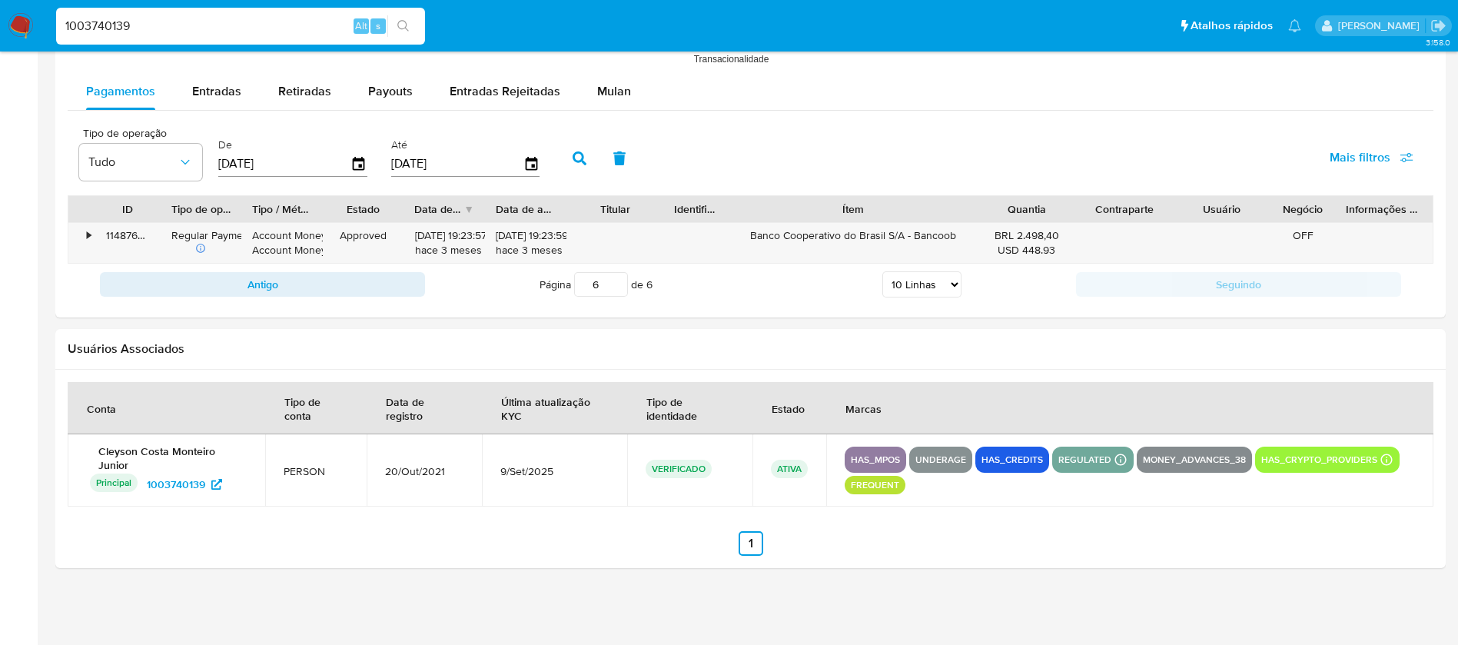
scroll to position [1392, 0]
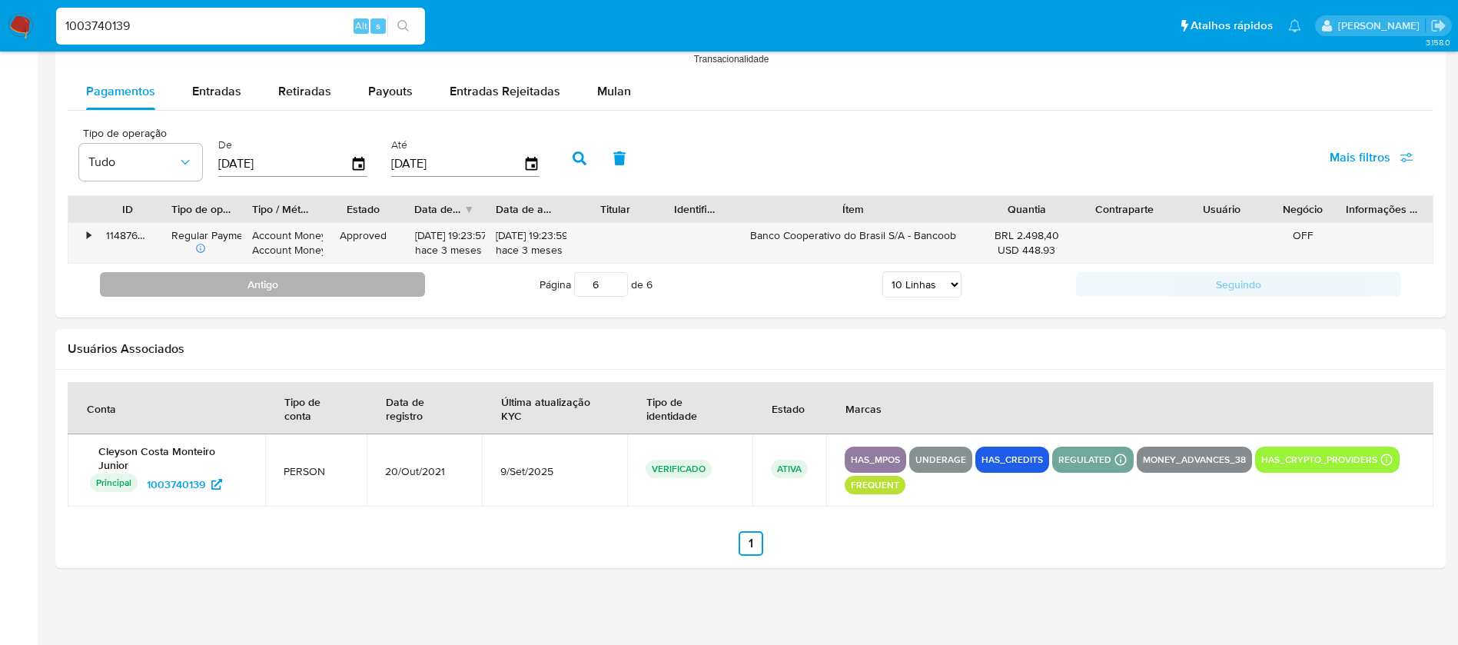
click at [354, 284] on button "Antigo" at bounding box center [262, 284] width 325 height 25
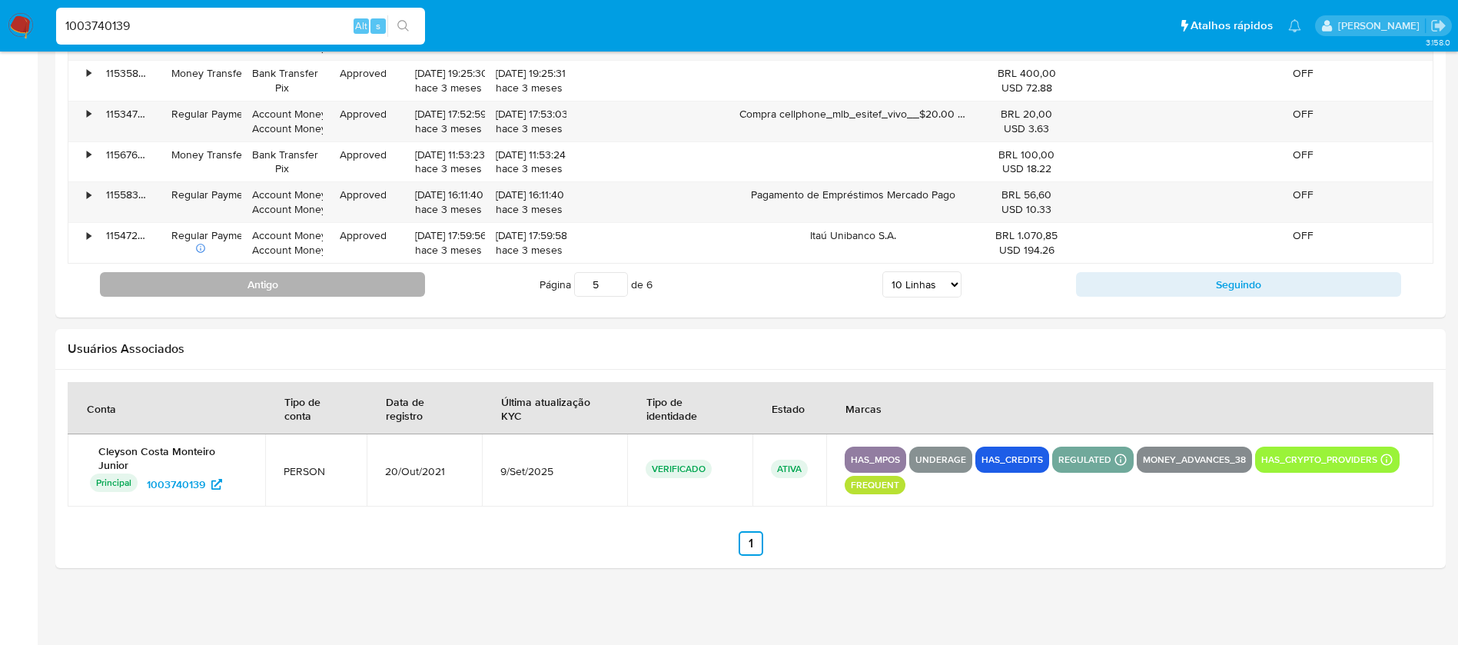
click at [350, 284] on button "Antigo" at bounding box center [262, 284] width 325 height 25
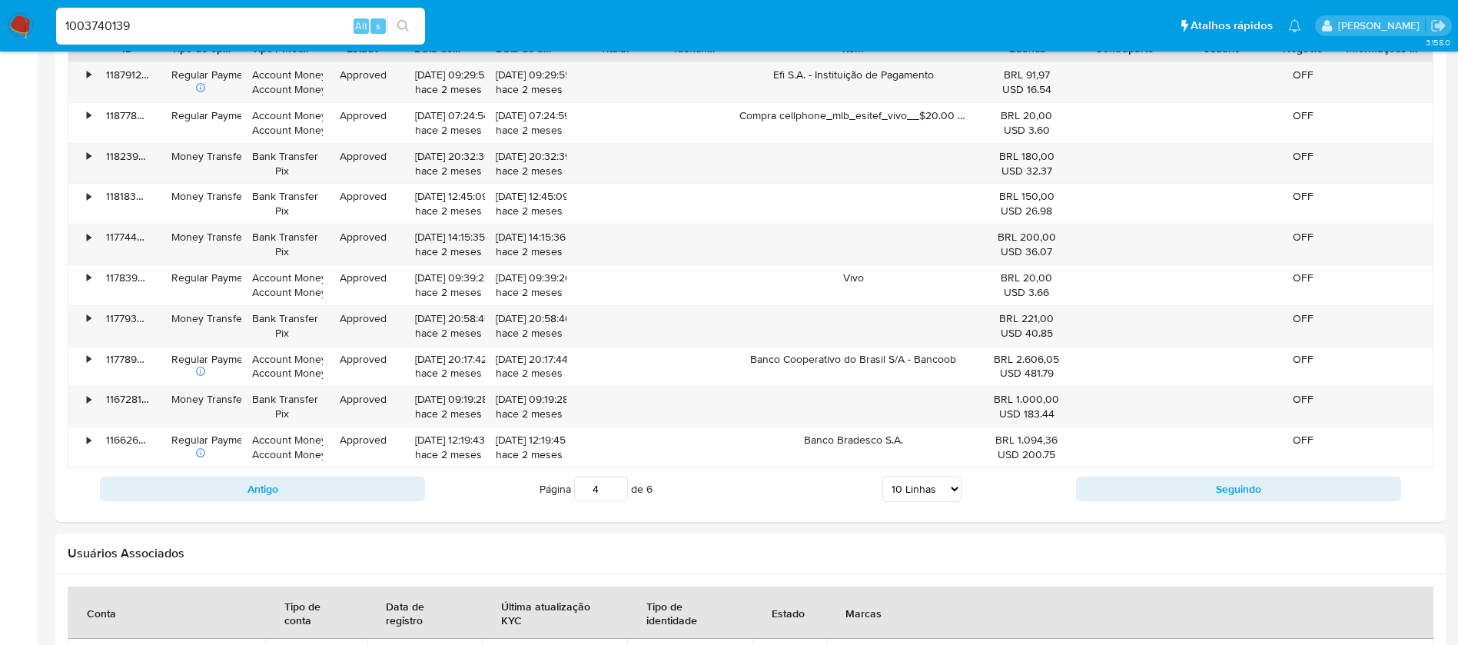
scroll to position [1603, 0]
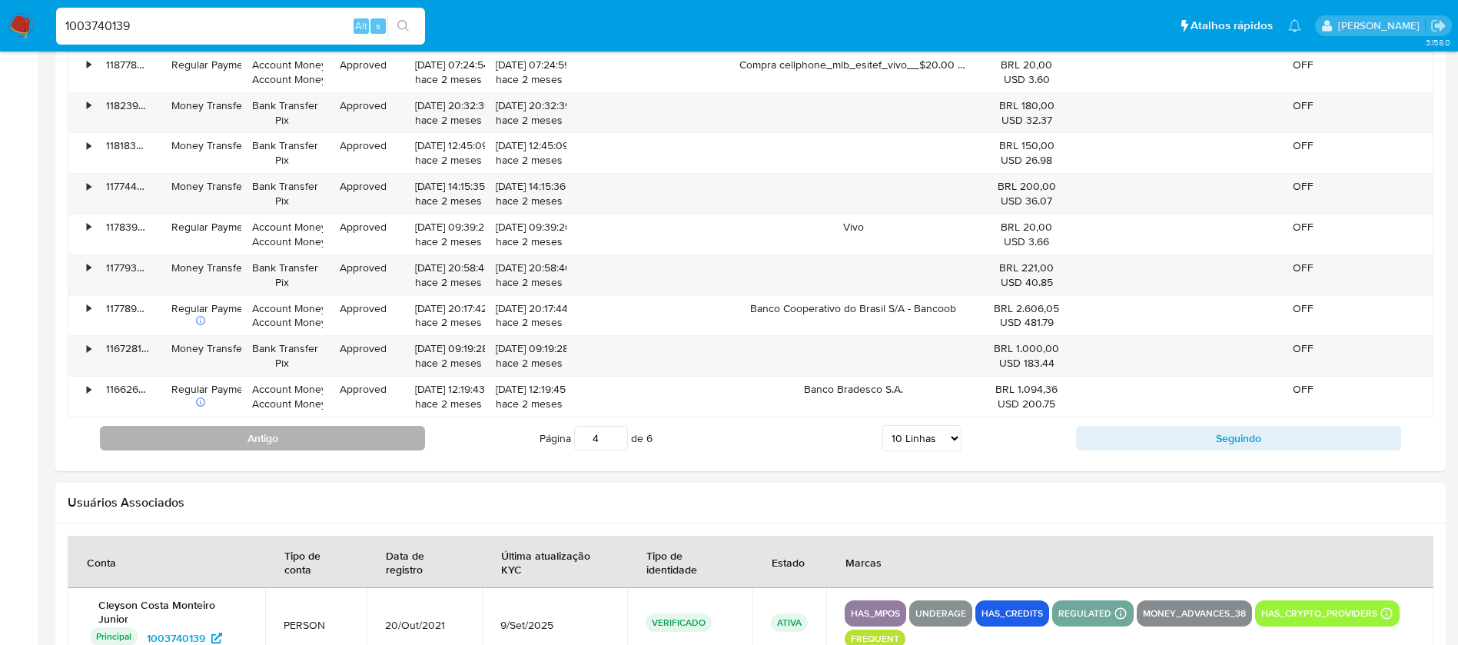
click at [300, 447] on button "Antigo" at bounding box center [262, 438] width 325 height 25
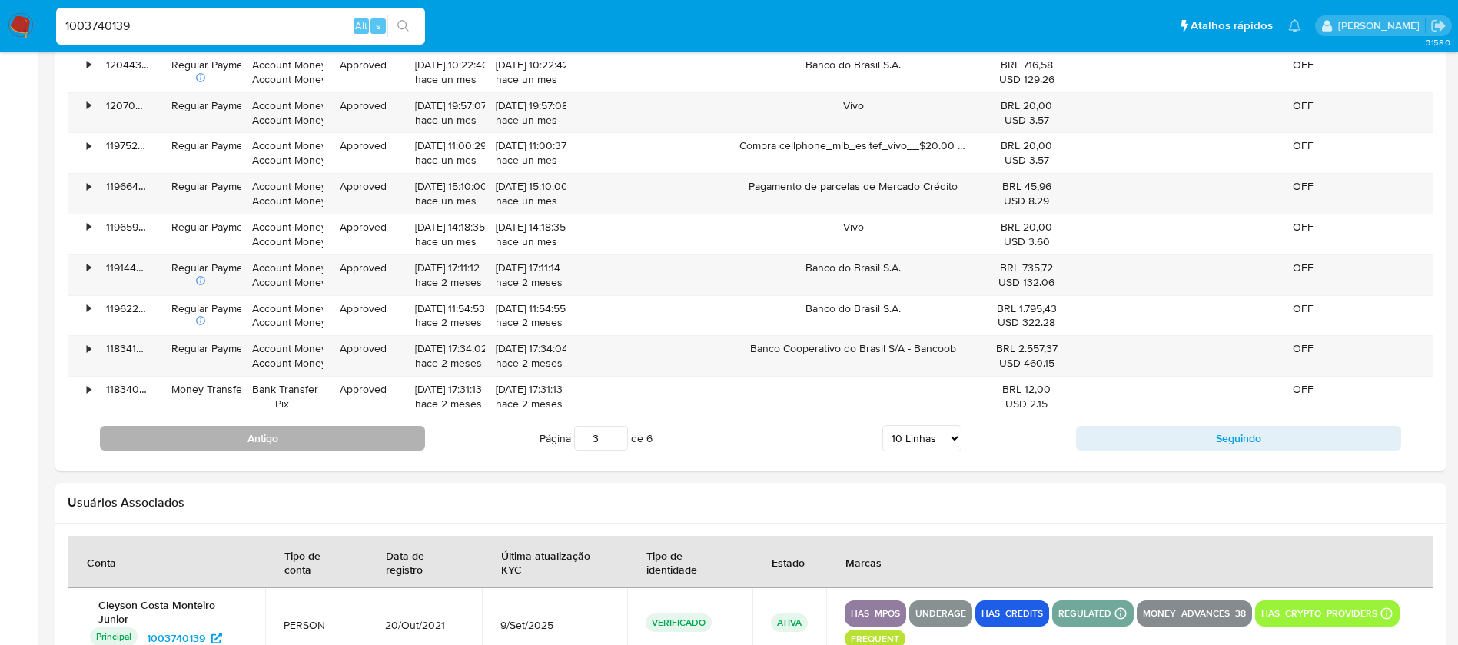
click at [265, 444] on button "Antigo" at bounding box center [262, 438] width 325 height 25
type input "2"
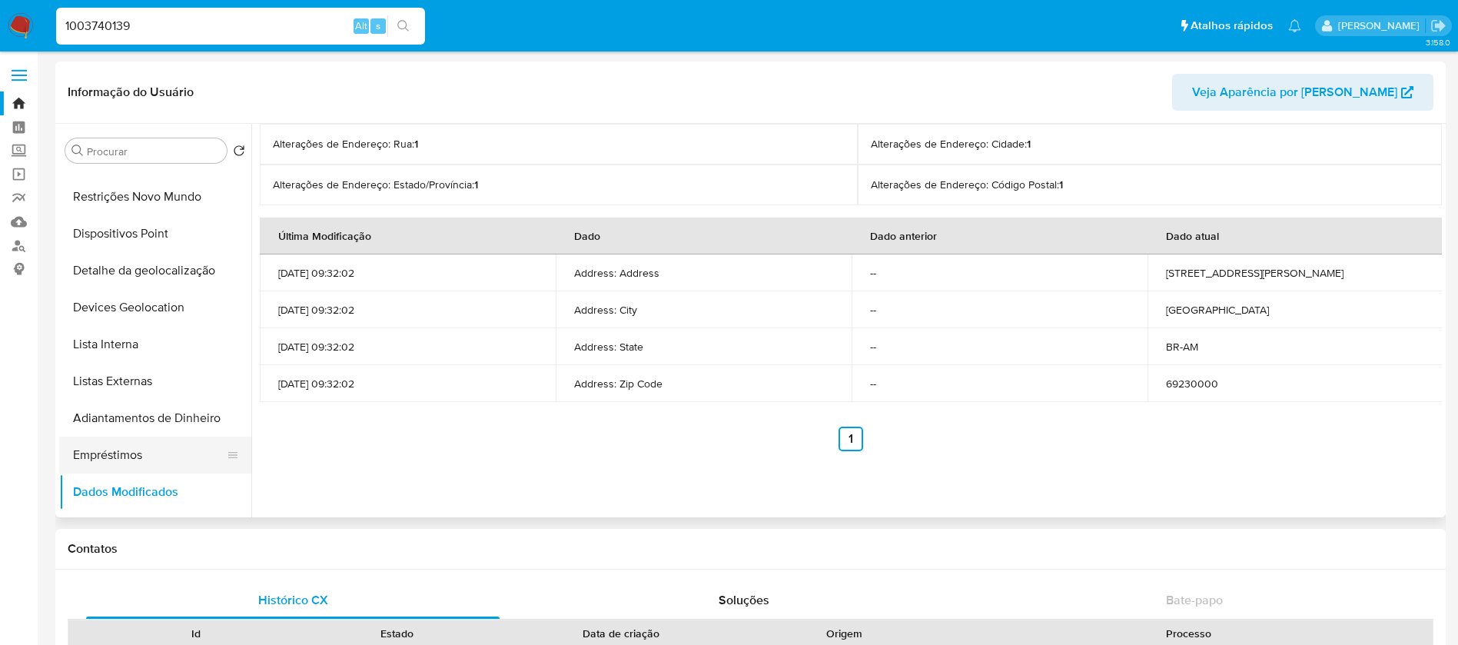
scroll to position [0, 0]
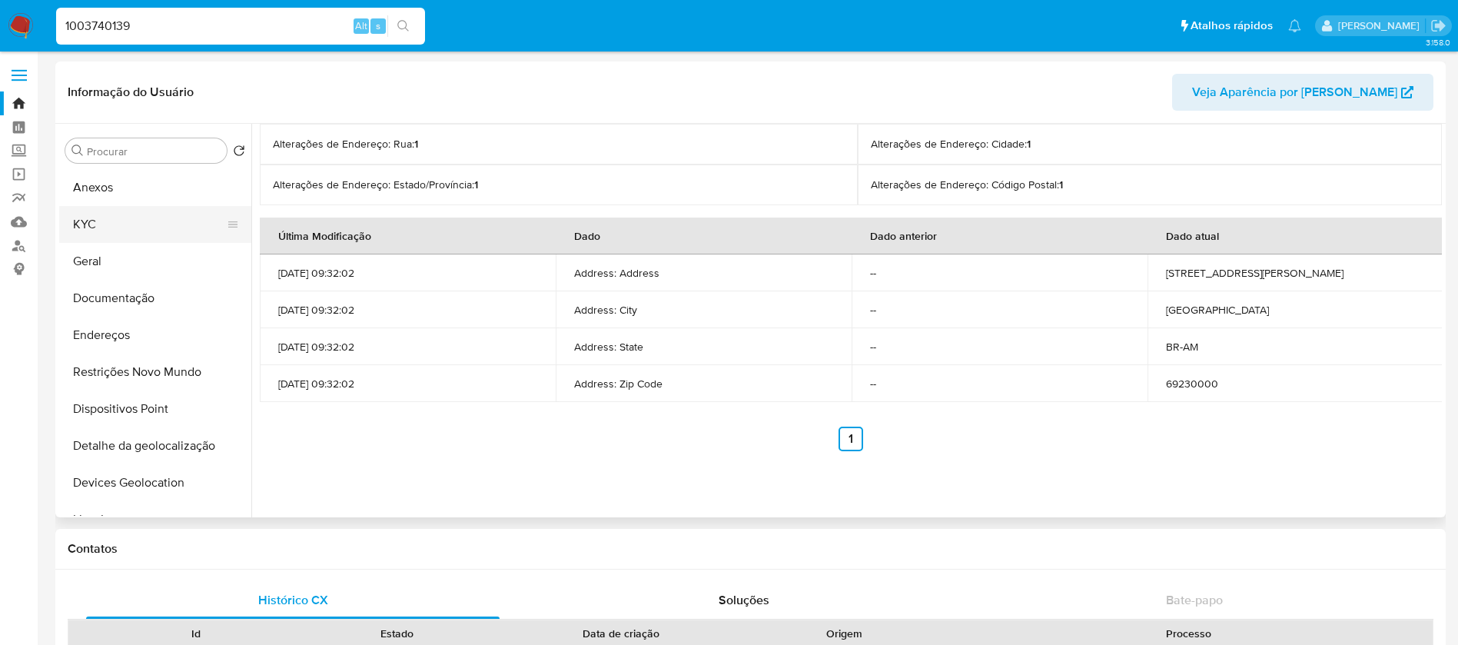
click at [99, 230] on button "KYC" at bounding box center [149, 224] width 180 height 37
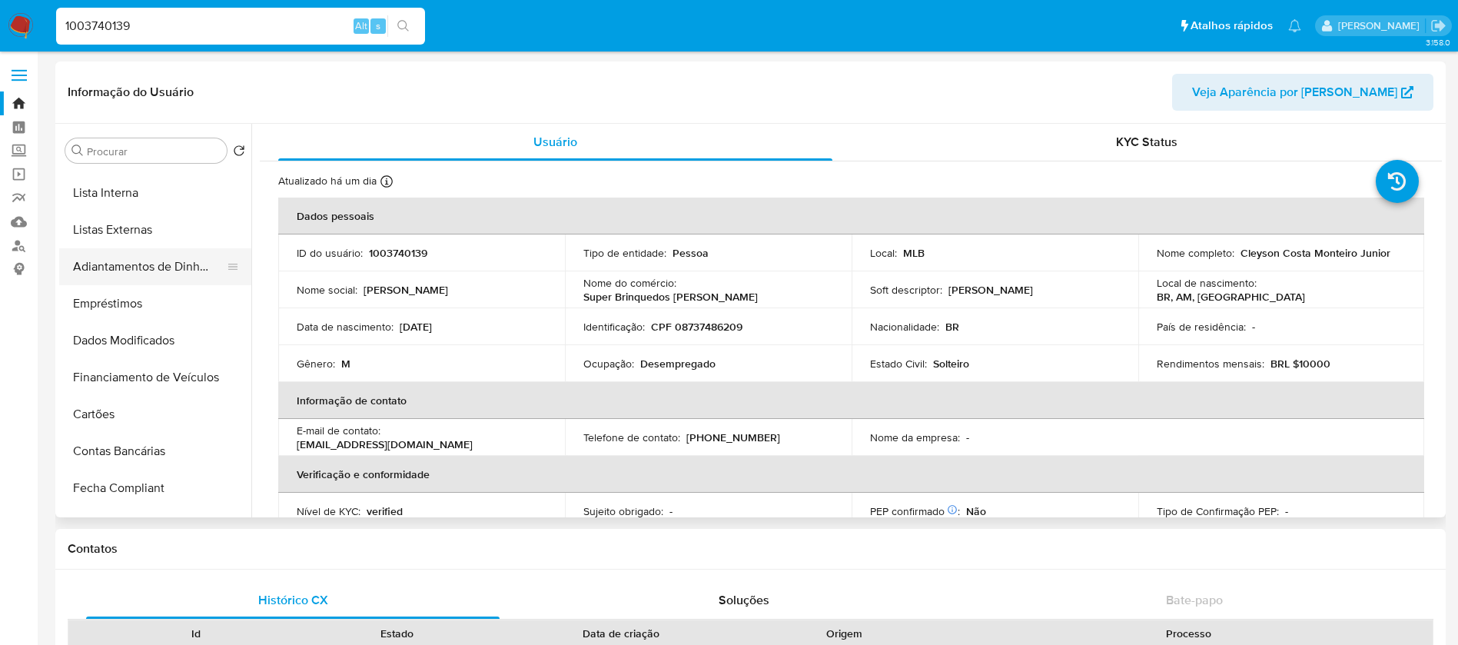
scroll to position [307, 0]
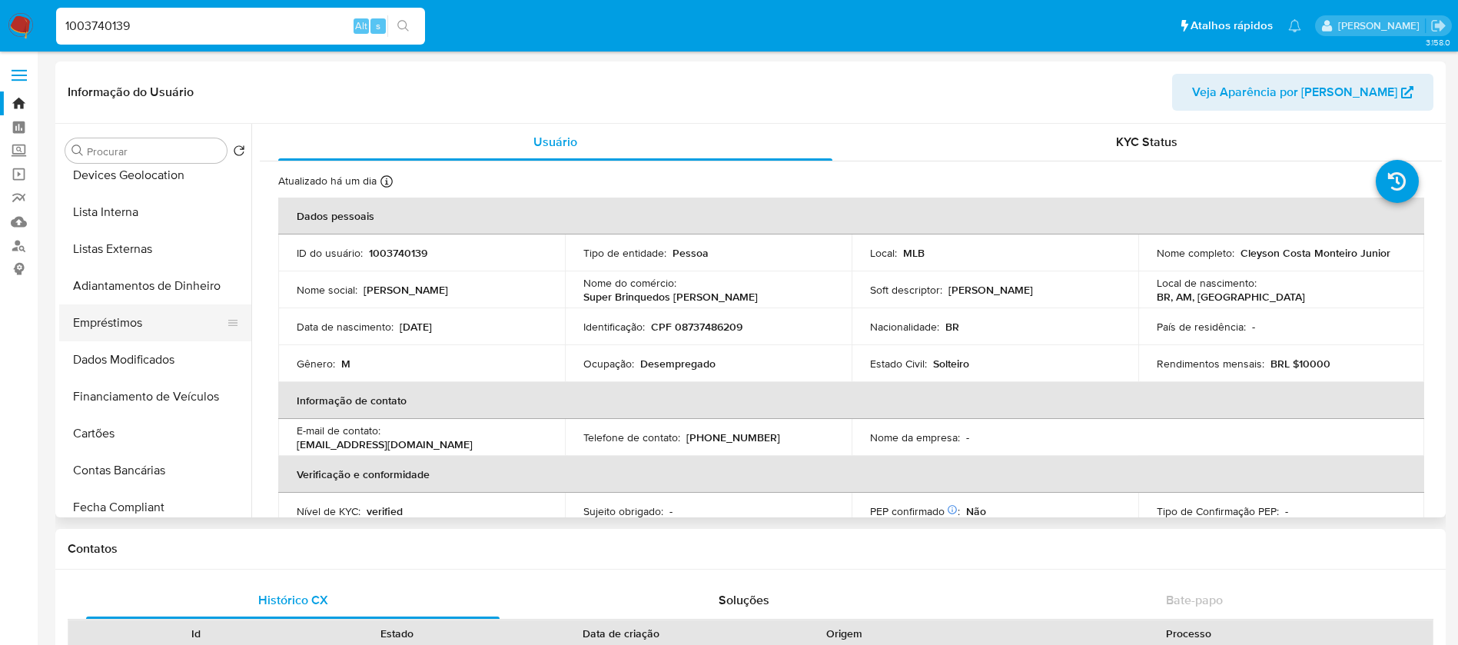
click at [95, 314] on button "Empréstimos" at bounding box center [149, 322] width 180 height 37
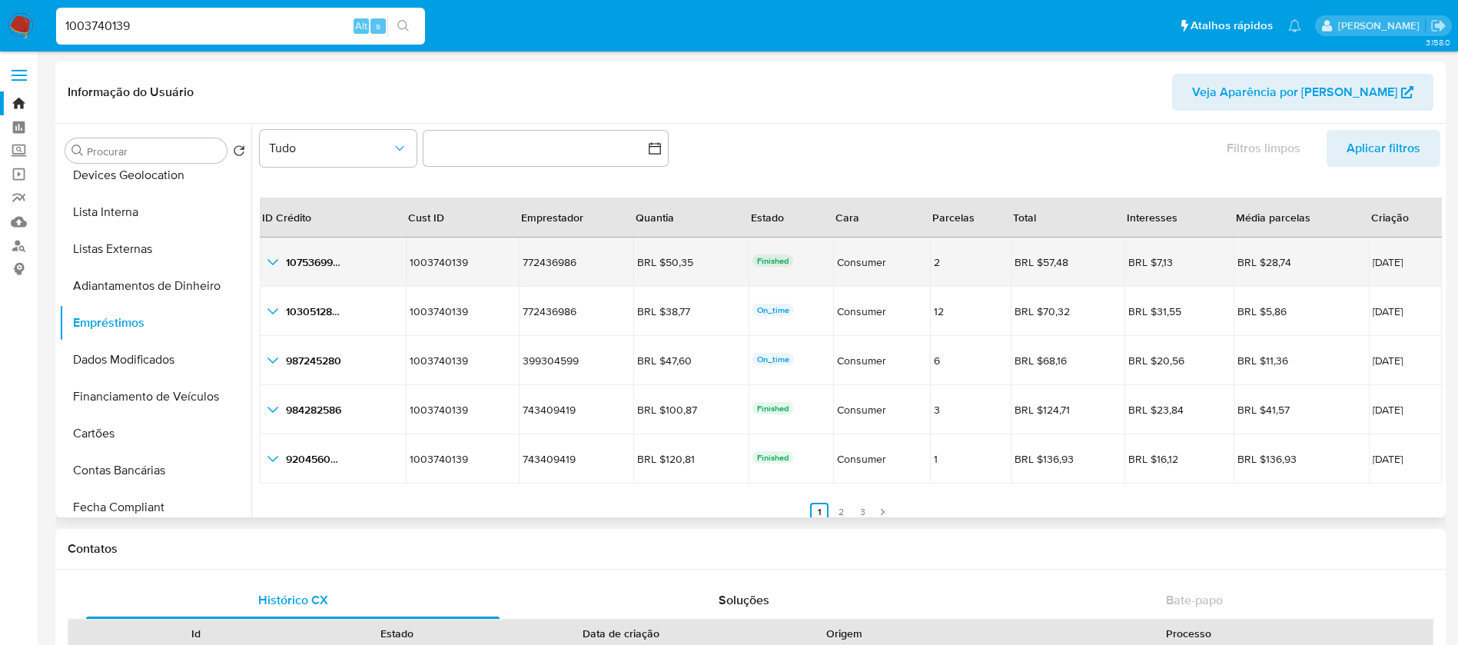
scroll to position [35, 0]
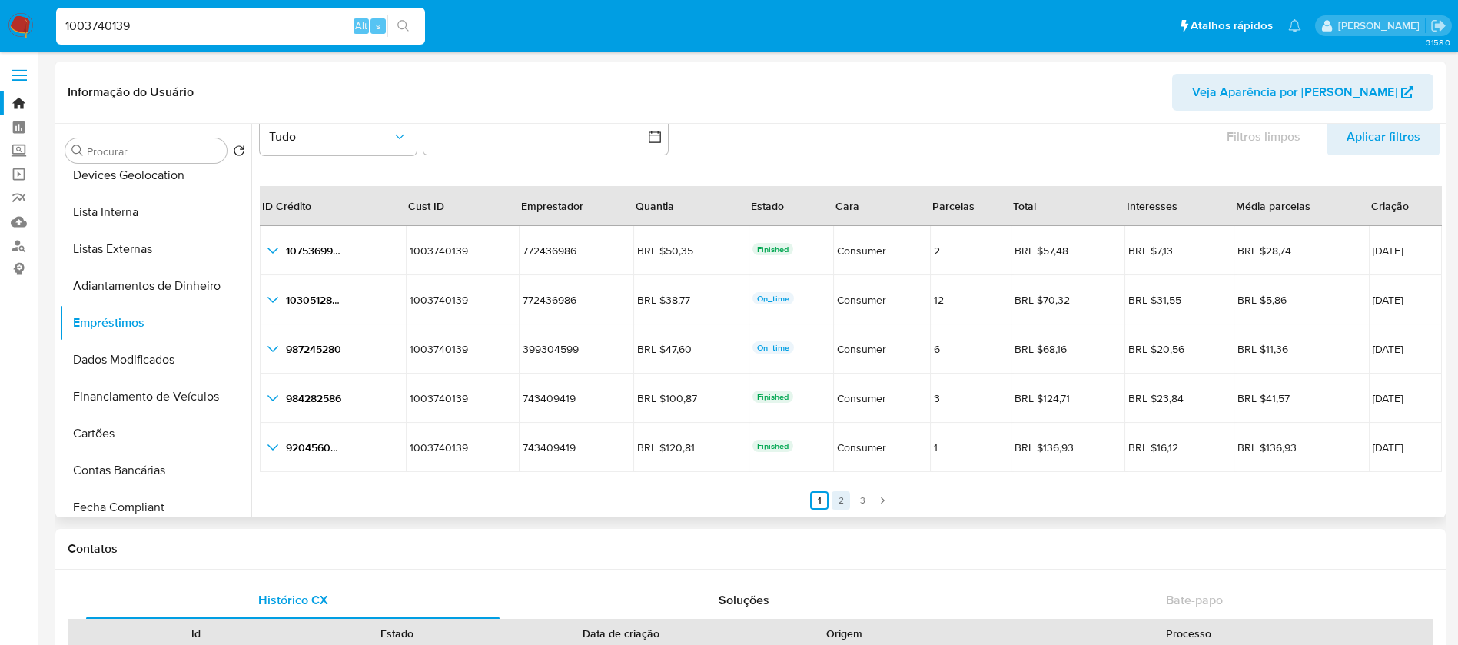
click at [843, 494] on link "2" at bounding box center [841, 500] width 18 height 18
click at [870, 500] on link "3" at bounding box center [871, 500] width 18 height 18
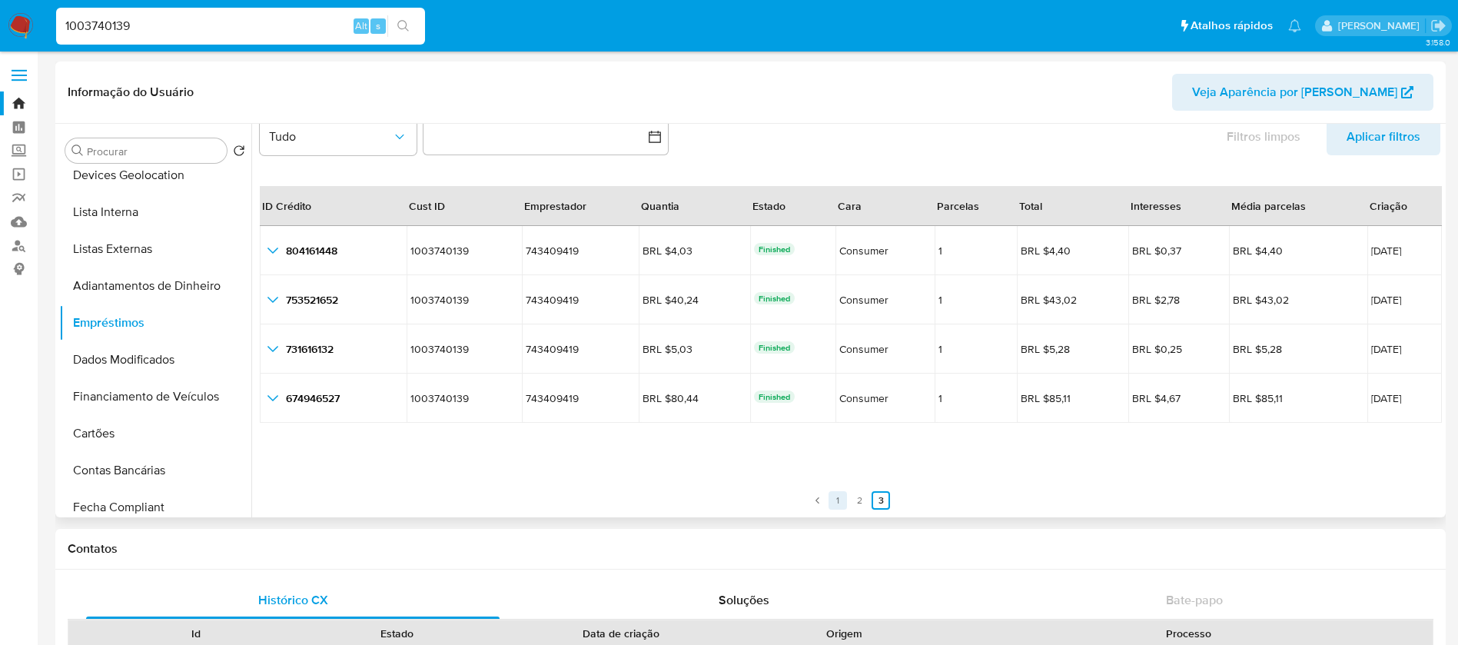
click at [829, 500] on link "1" at bounding box center [838, 500] width 18 height 18
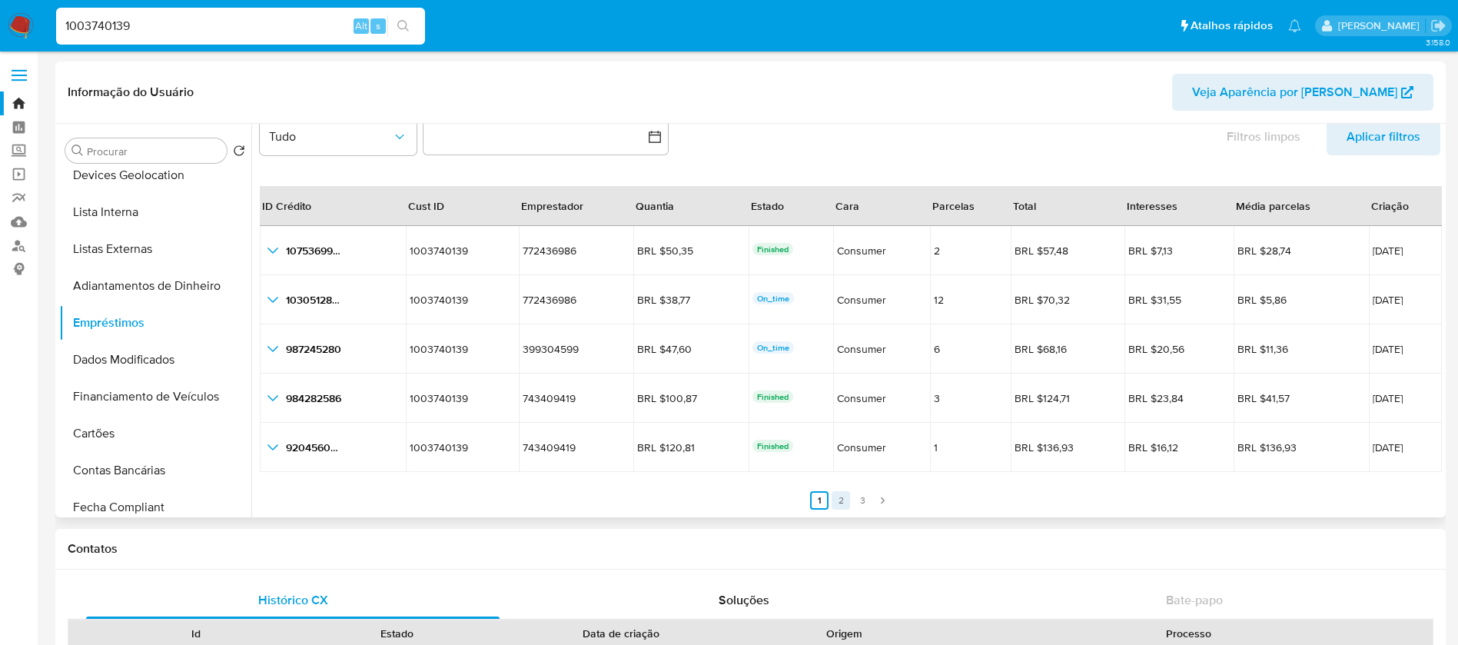
click at [836, 491] on link "2" at bounding box center [841, 500] width 18 height 18
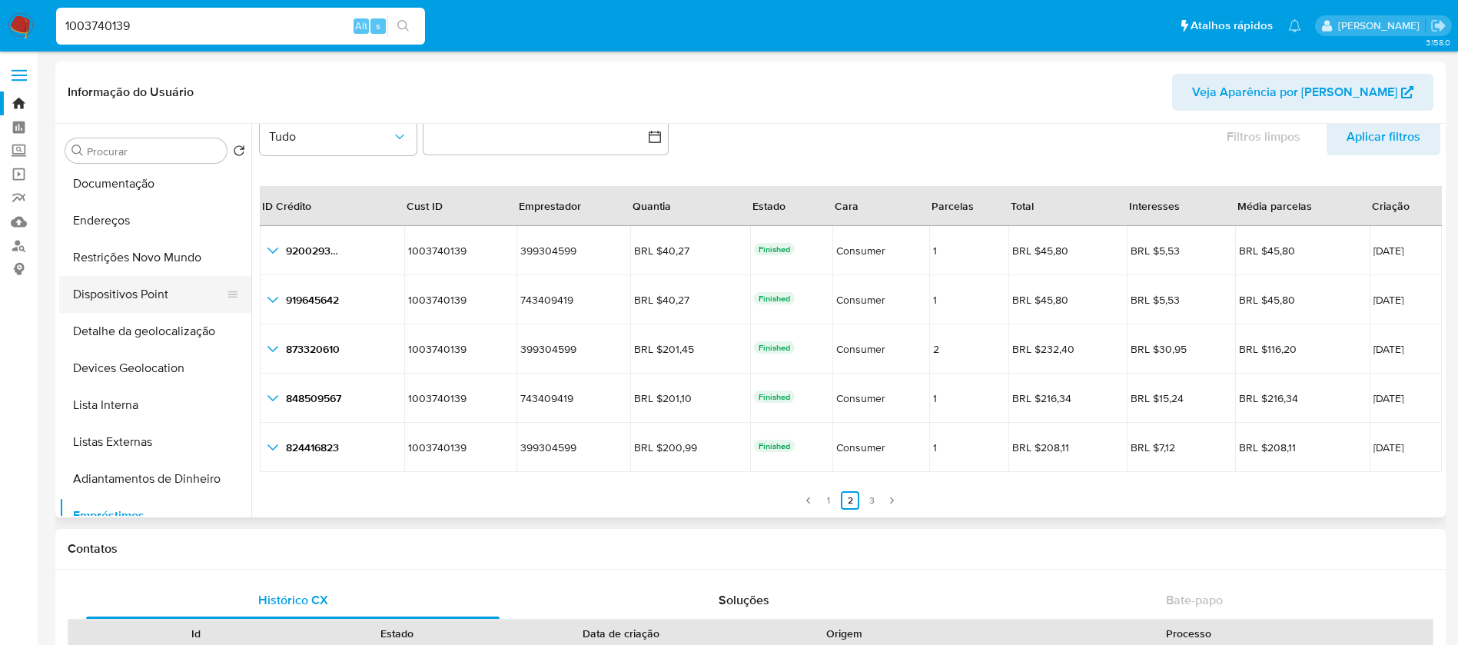
scroll to position [0, 0]
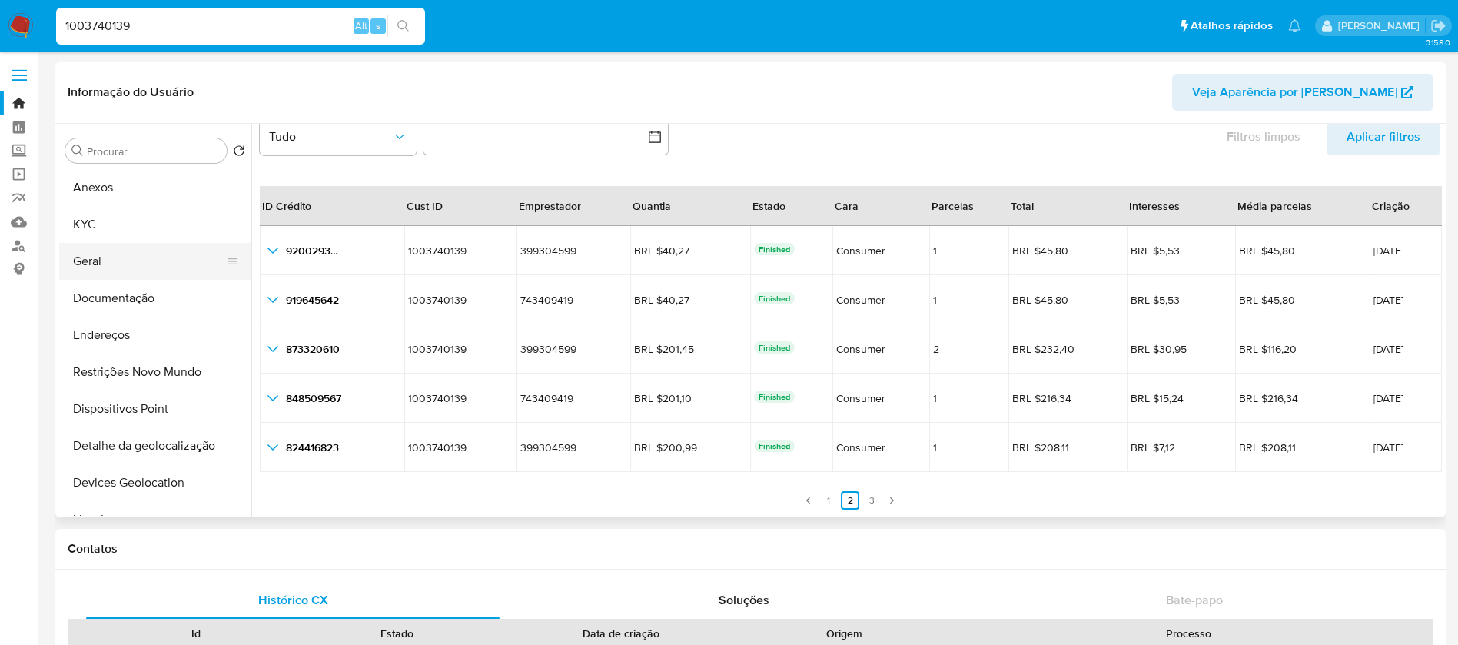
click at [89, 267] on button "Geral" at bounding box center [149, 261] width 180 height 37
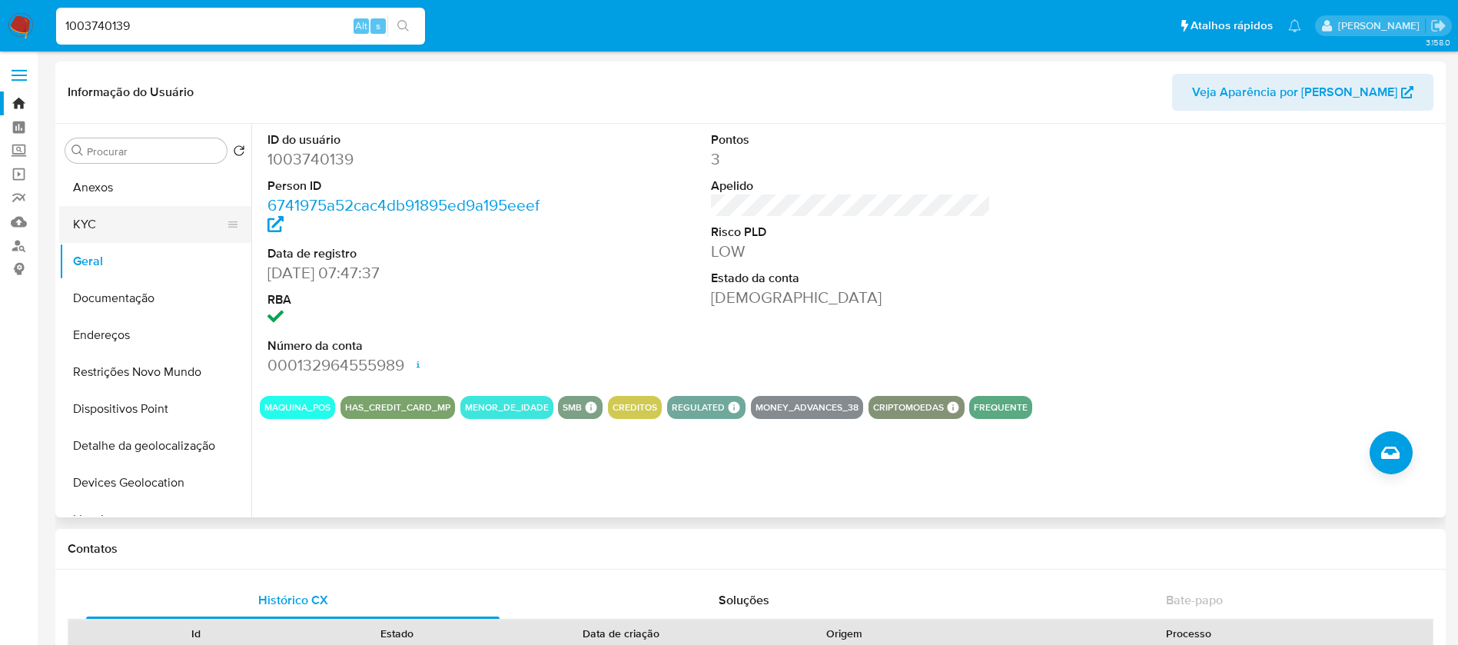
click at [86, 225] on button "KYC" at bounding box center [149, 224] width 180 height 37
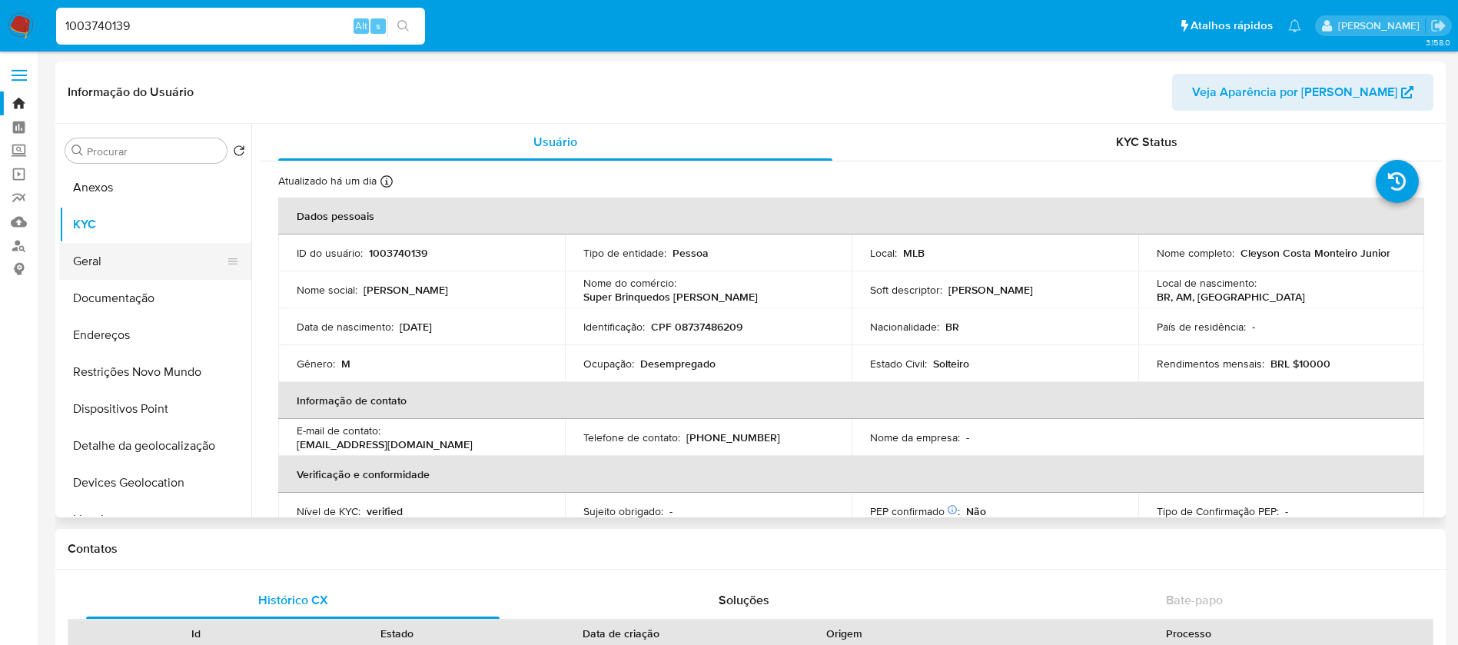
click at [95, 262] on button "Geral" at bounding box center [149, 261] width 180 height 37
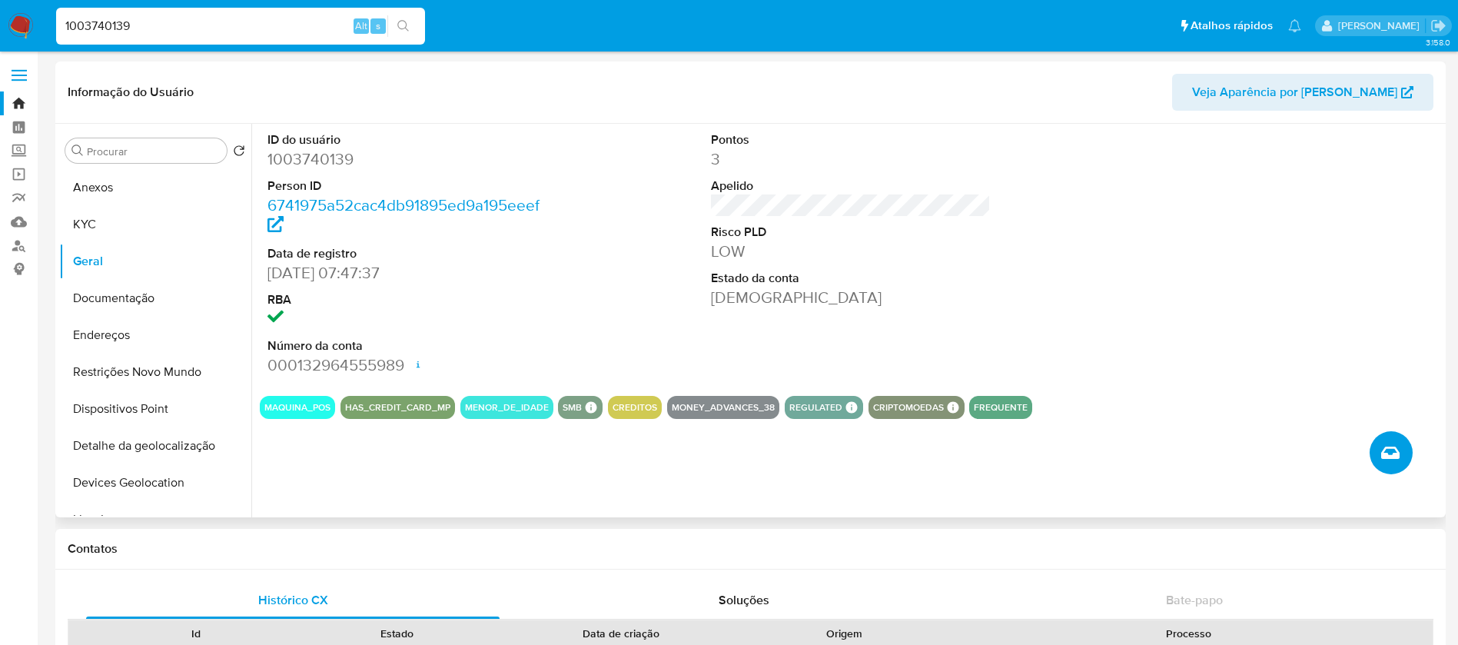
click at [1389, 454] on icon "Criar caso manual" at bounding box center [1390, 453] width 18 height 12
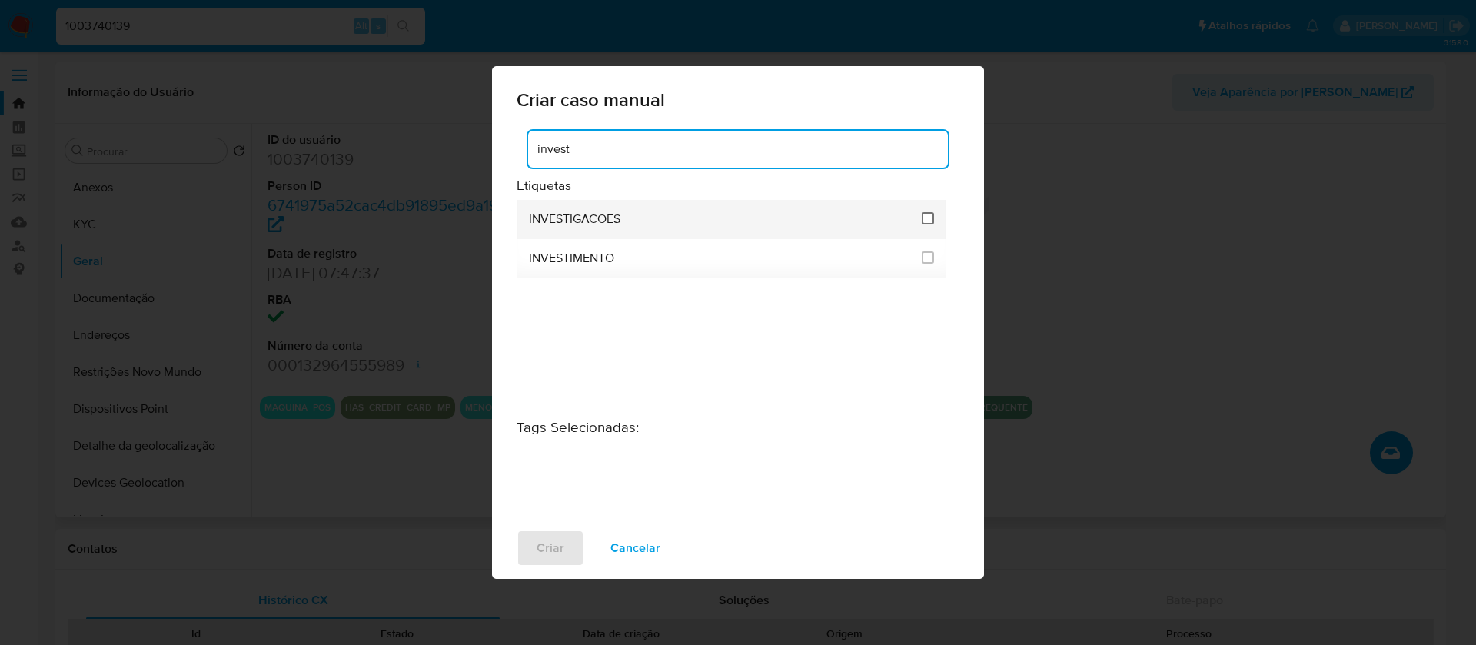
type input "invest"
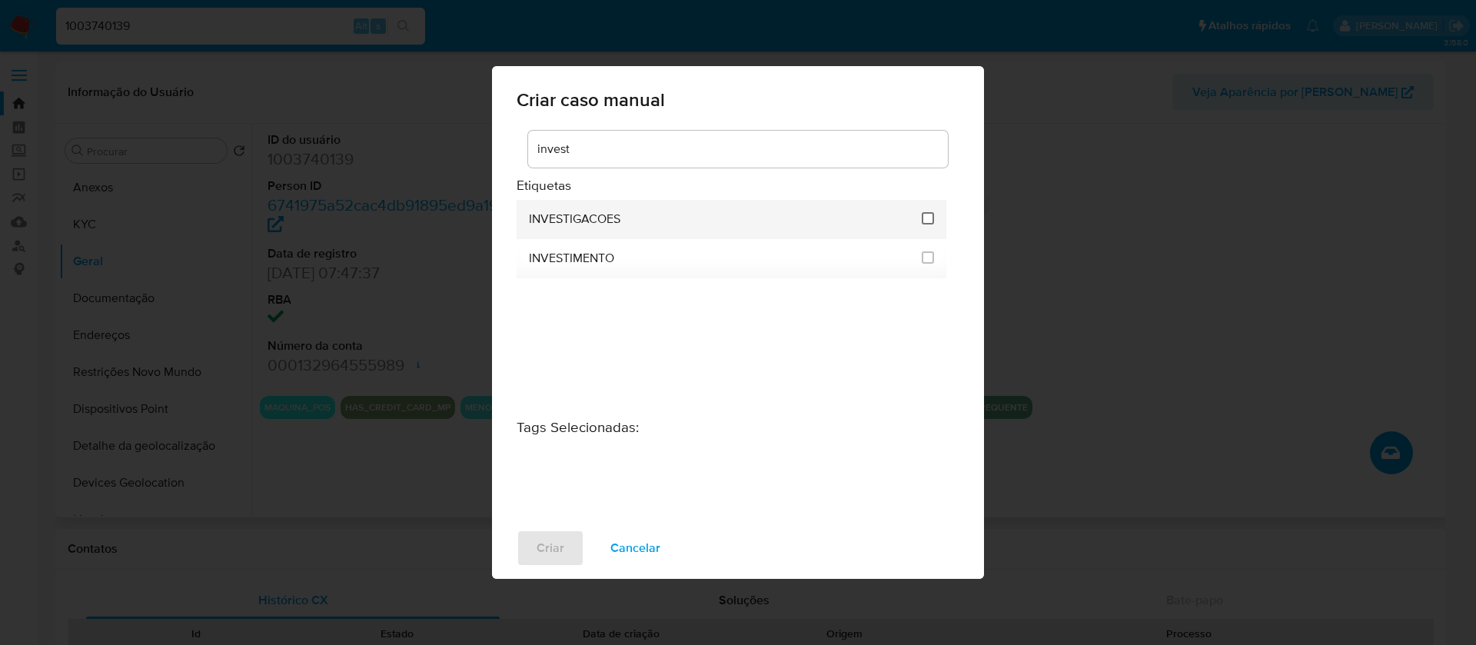
click at [926, 218] on input "2067" at bounding box center [928, 218] width 12 height 12
click at [928, 214] on input "2067" at bounding box center [928, 218] width 12 height 12
checkbox input "false"
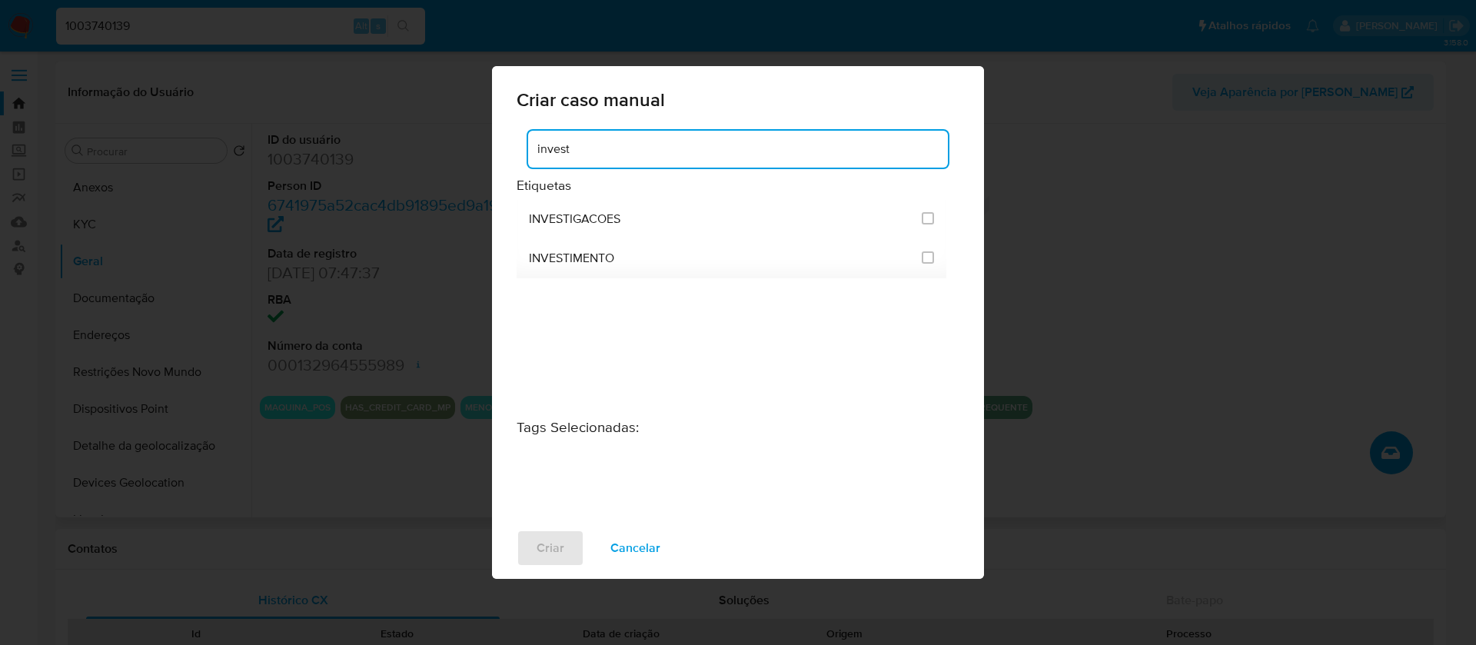
click at [621, 140] on input "invest" at bounding box center [738, 149] width 420 height 20
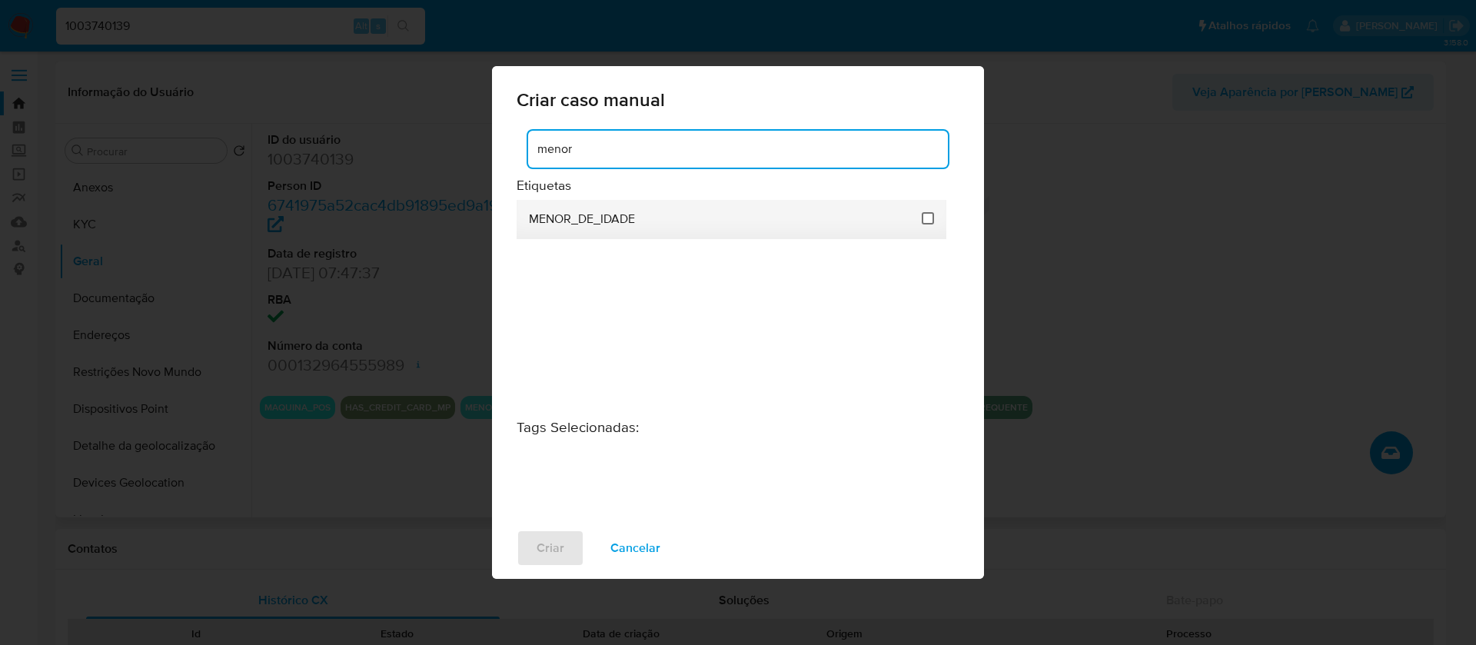
type input "menor"
click at [932, 221] on input "2425" at bounding box center [928, 218] width 12 height 12
checkbox input "true"
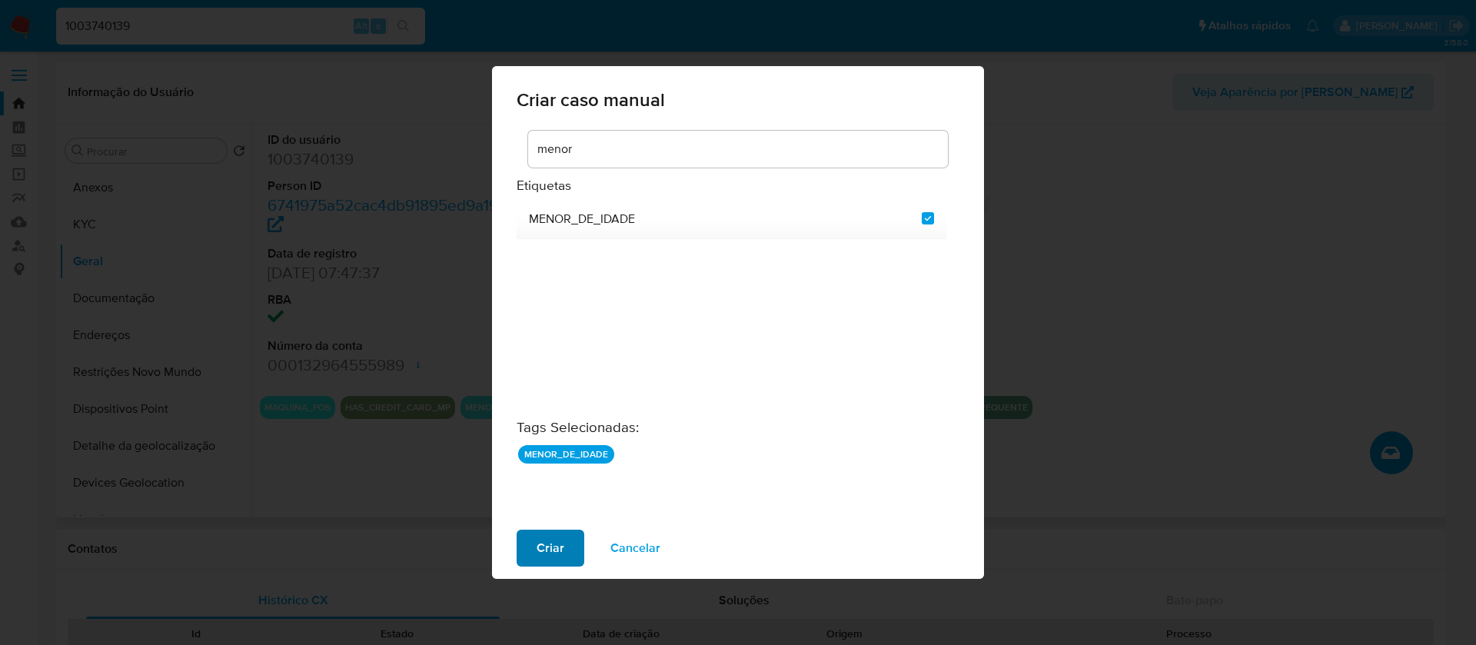
click at [550, 556] on span "Criar" at bounding box center [551, 548] width 28 height 34
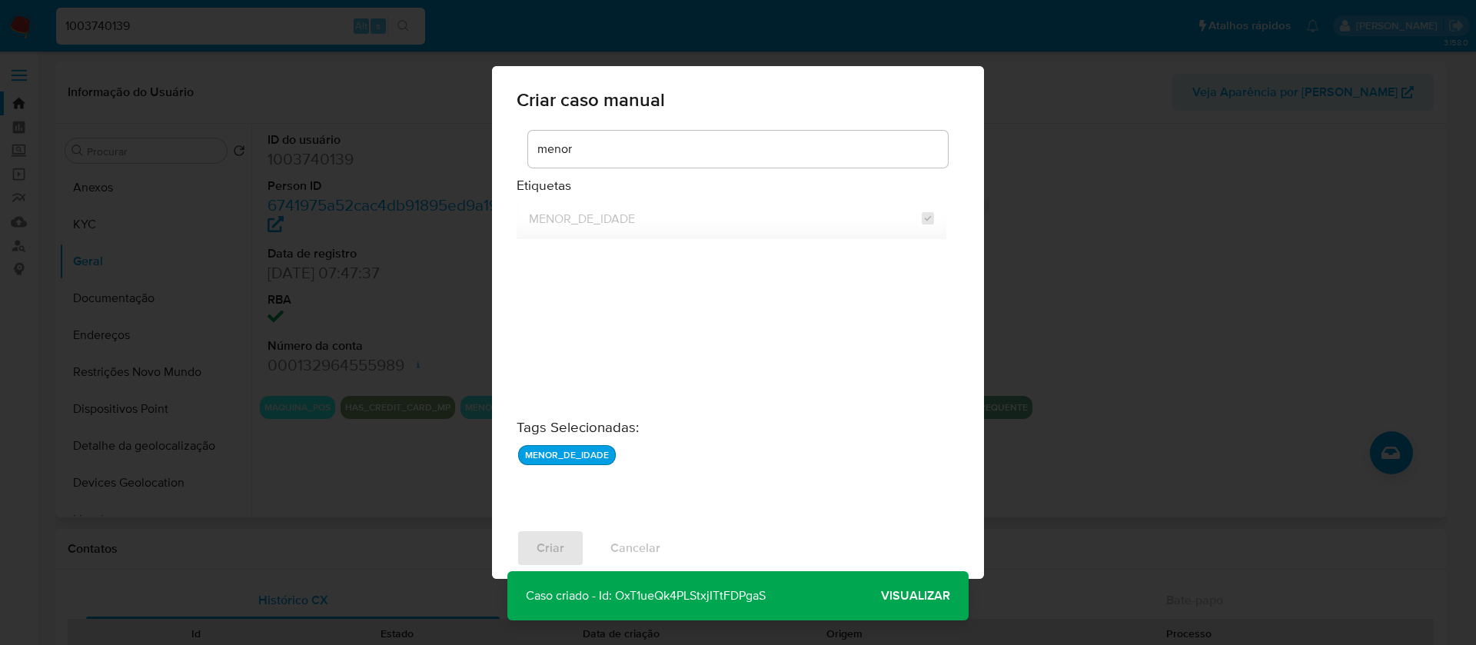
click at [644, 590] on p "Caso criado - Id: OxT1ueQk4PLStxjITtFDPgaS" at bounding box center [645, 595] width 277 height 49
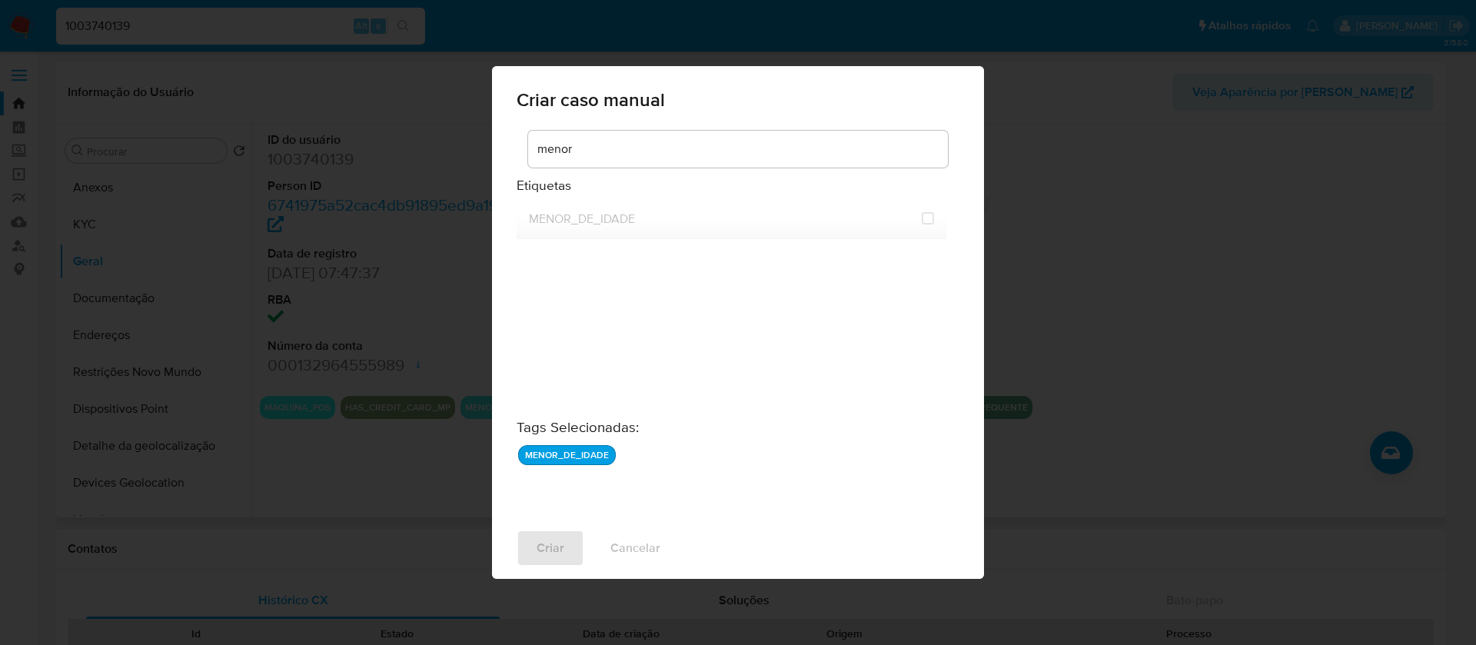
checkbox input "false"
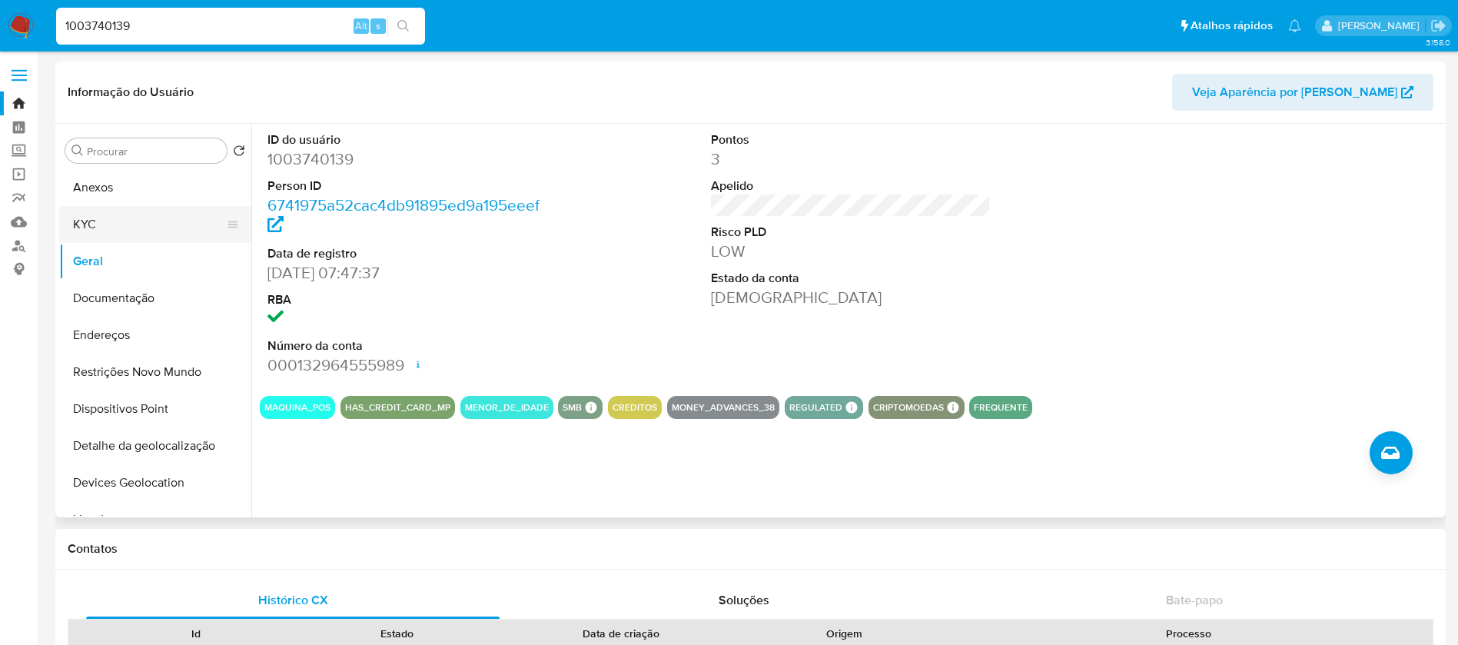
click at [84, 233] on button "KYC" at bounding box center [149, 224] width 180 height 37
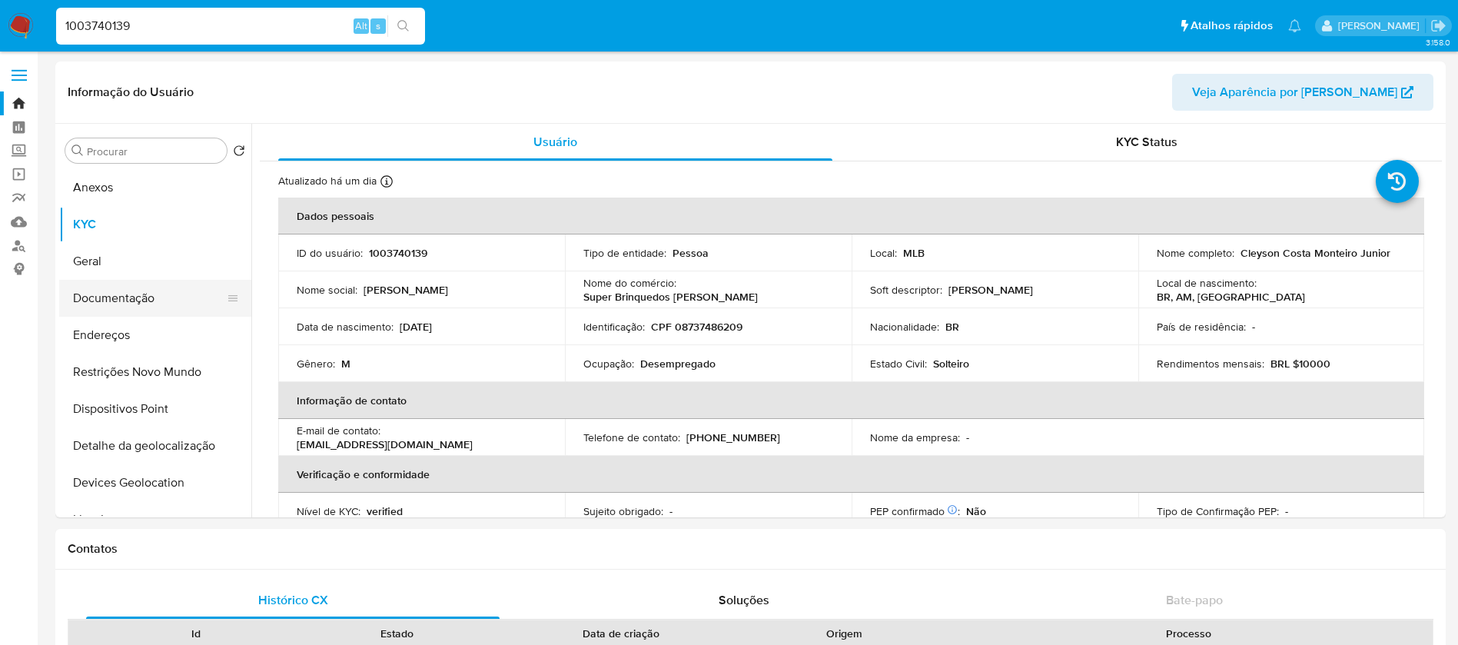
click at [105, 313] on button "Documentação" at bounding box center [149, 298] width 180 height 37
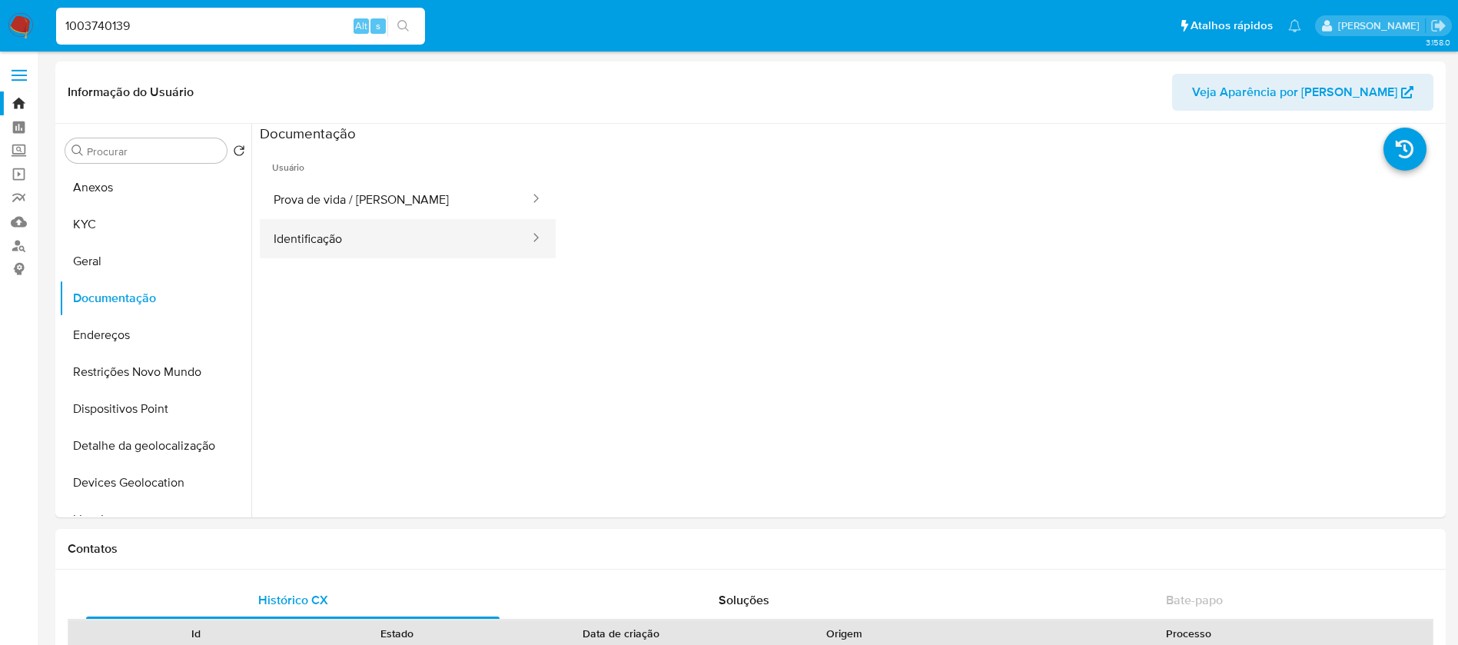
click at [312, 248] on button "Identificação" at bounding box center [395, 238] width 271 height 39
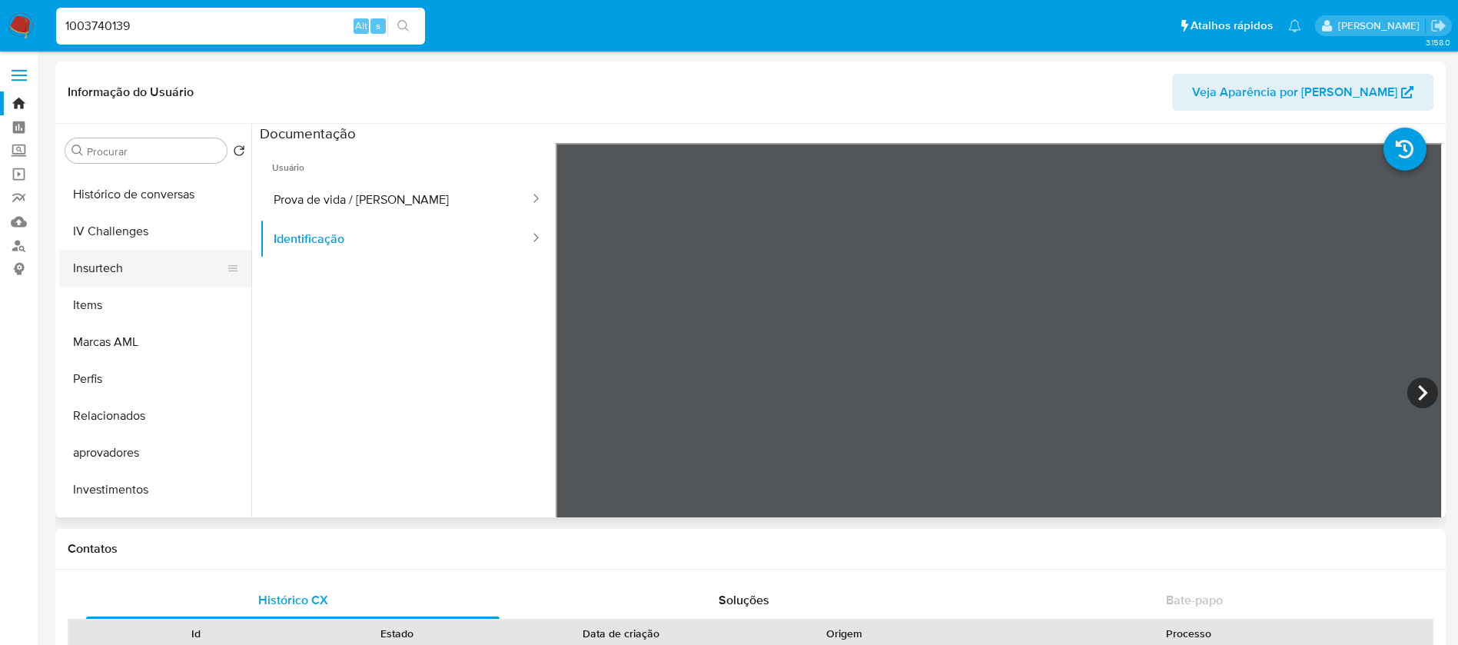
scroll to position [760, 0]
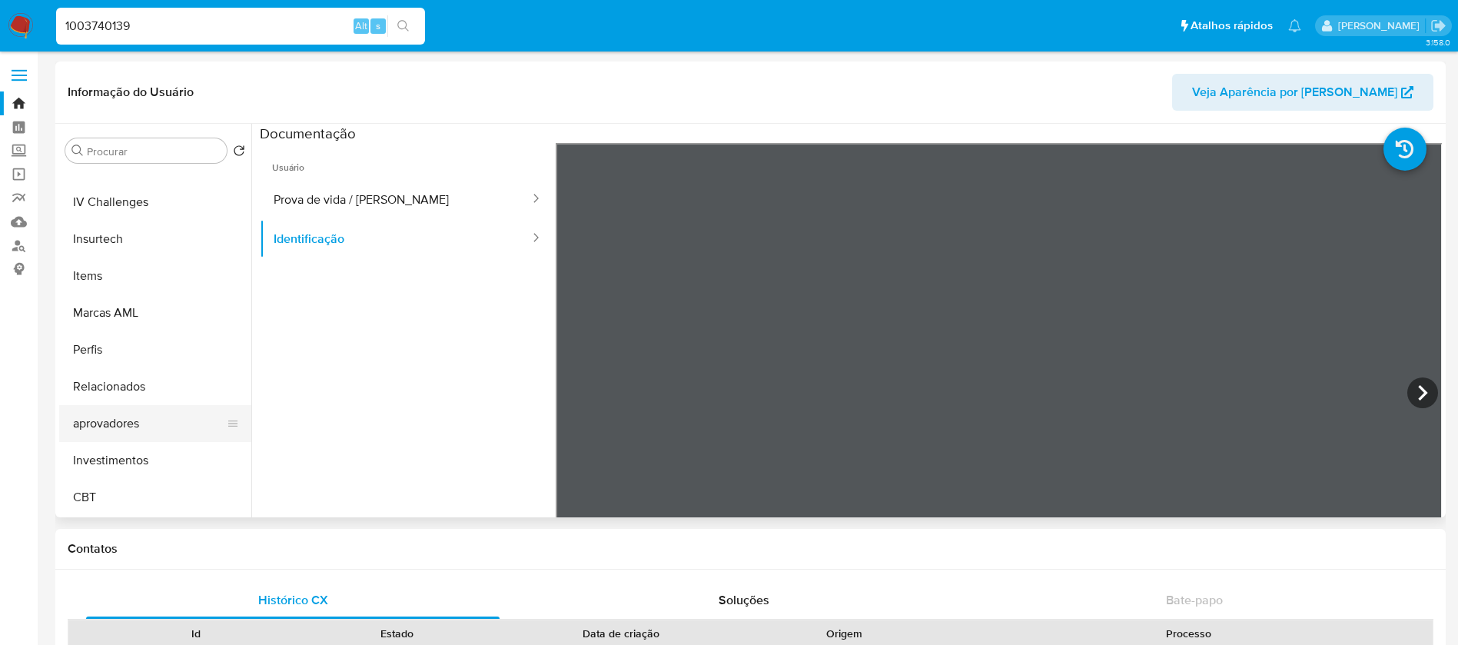
click at [111, 428] on button "aprovadores" at bounding box center [149, 423] width 180 height 37
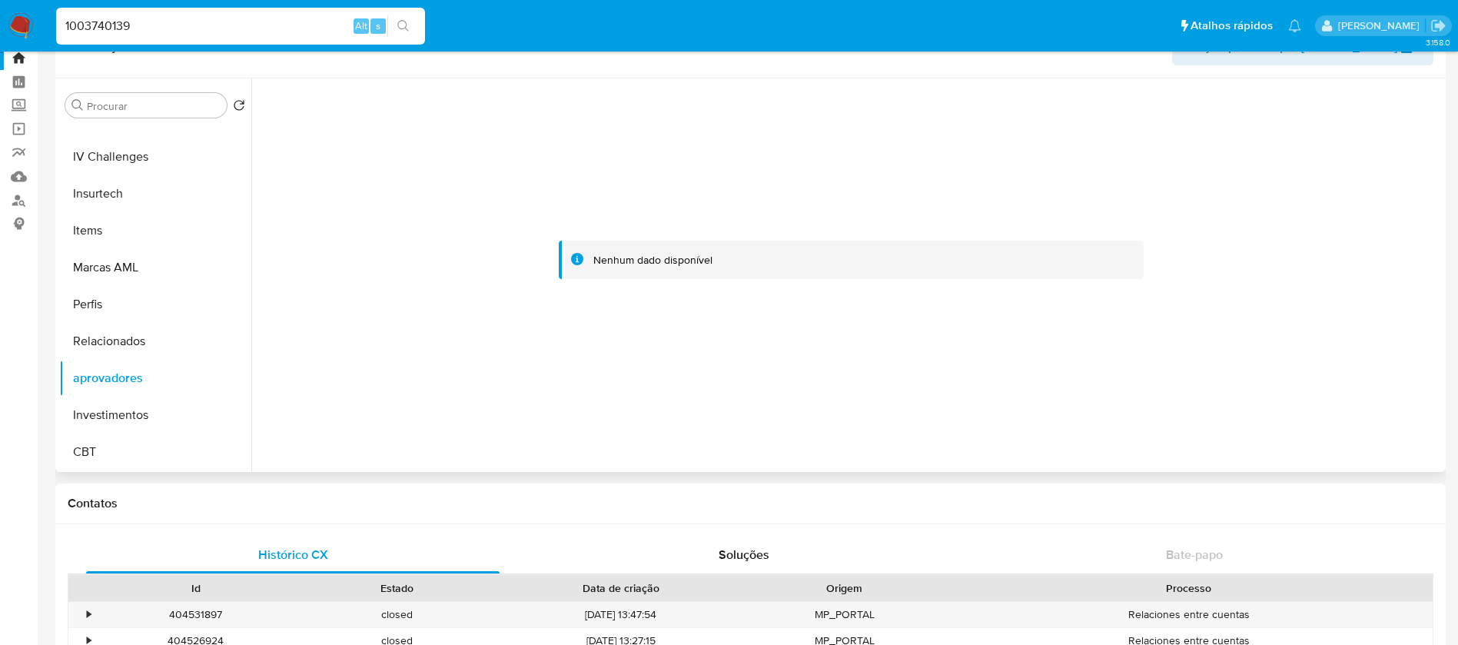
scroll to position [0, 0]
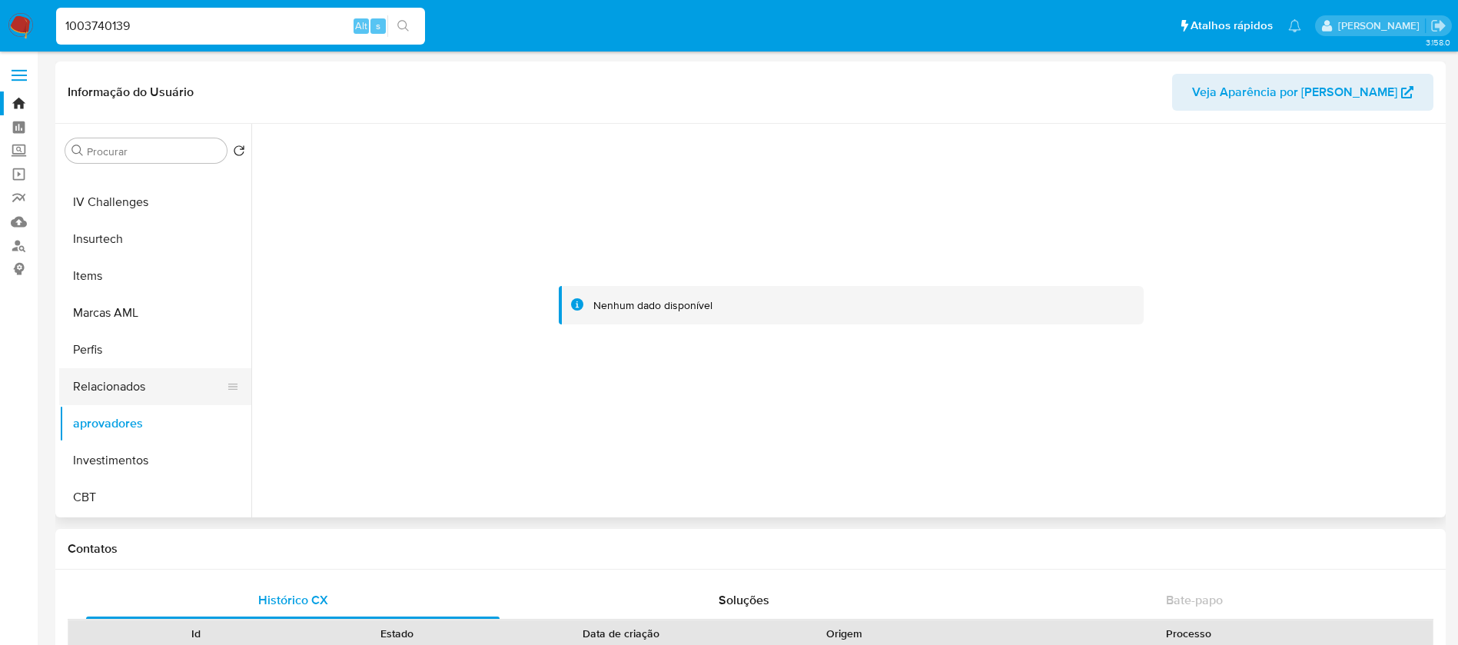
click at [91, 386] on button "Relacionados" at bounding box center [149, 386] width 180 height 37
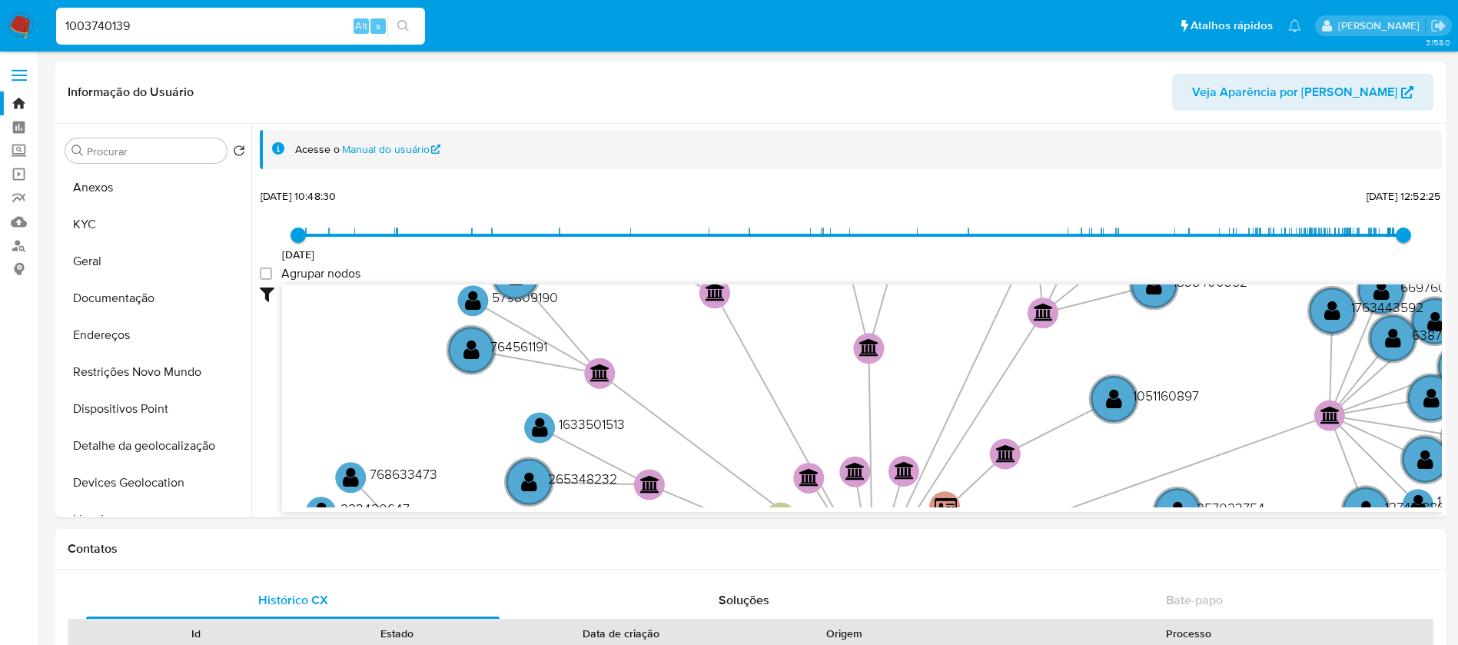
click at [18, 18] on img at bounding box center [21, 26] width 26 height 26
